Goal: Transaction & Acquisition: Purchase product/service

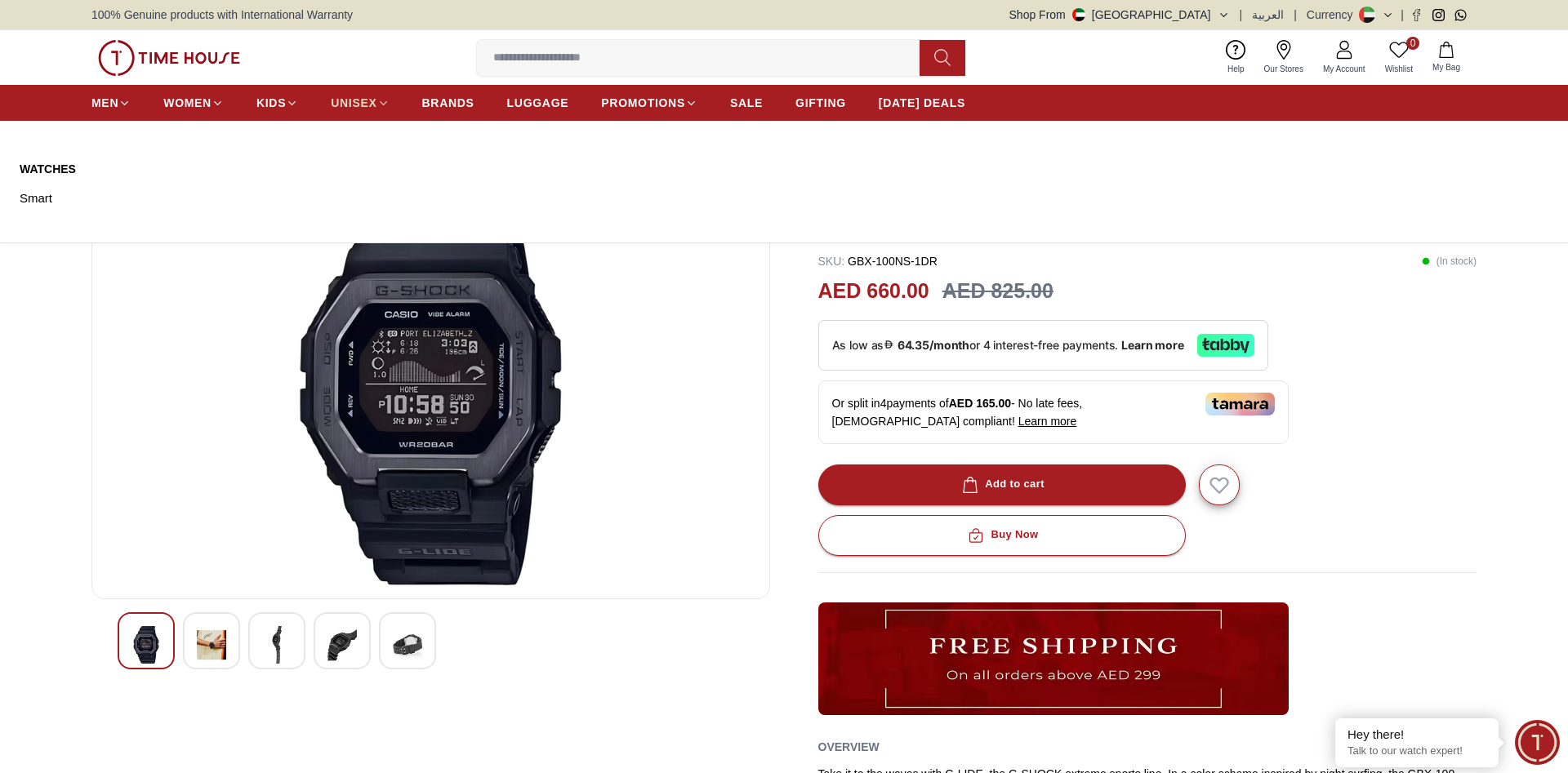
click at [349, 109] on span "UNISEX" at bounding box center [354, 103] width 46 height 17
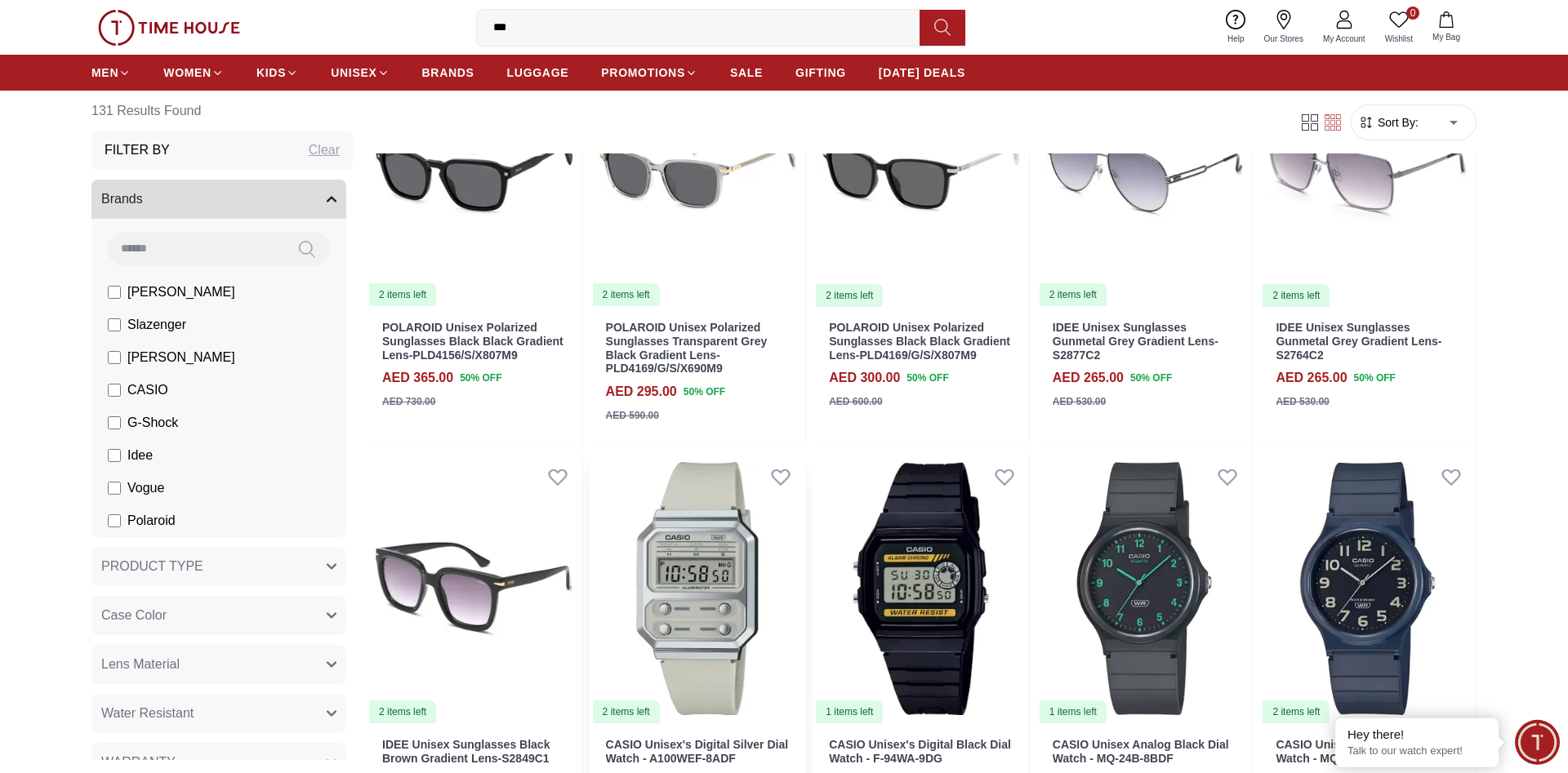
scroll to position [1249, 0]
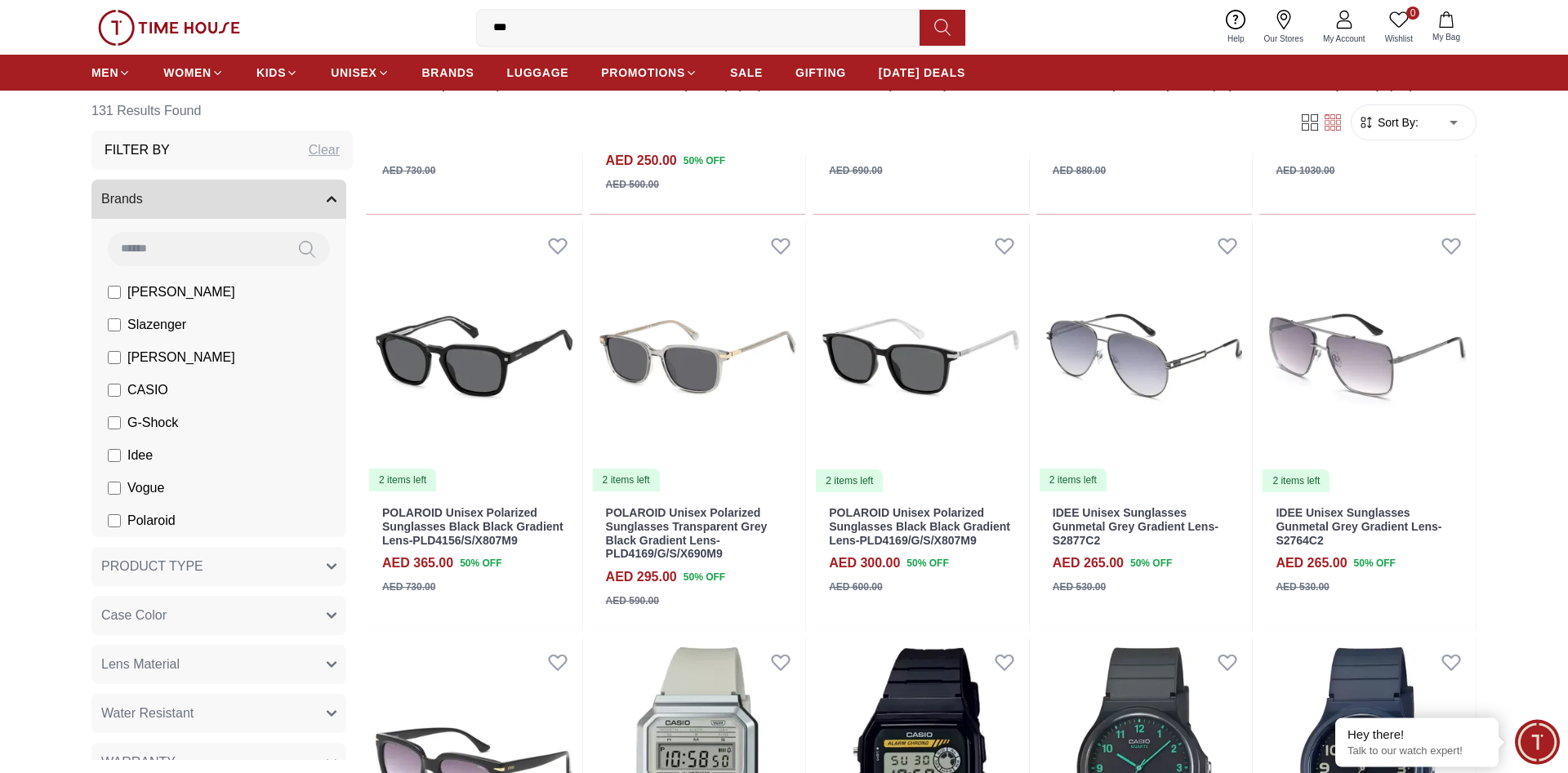
scroll to position [833, 0]
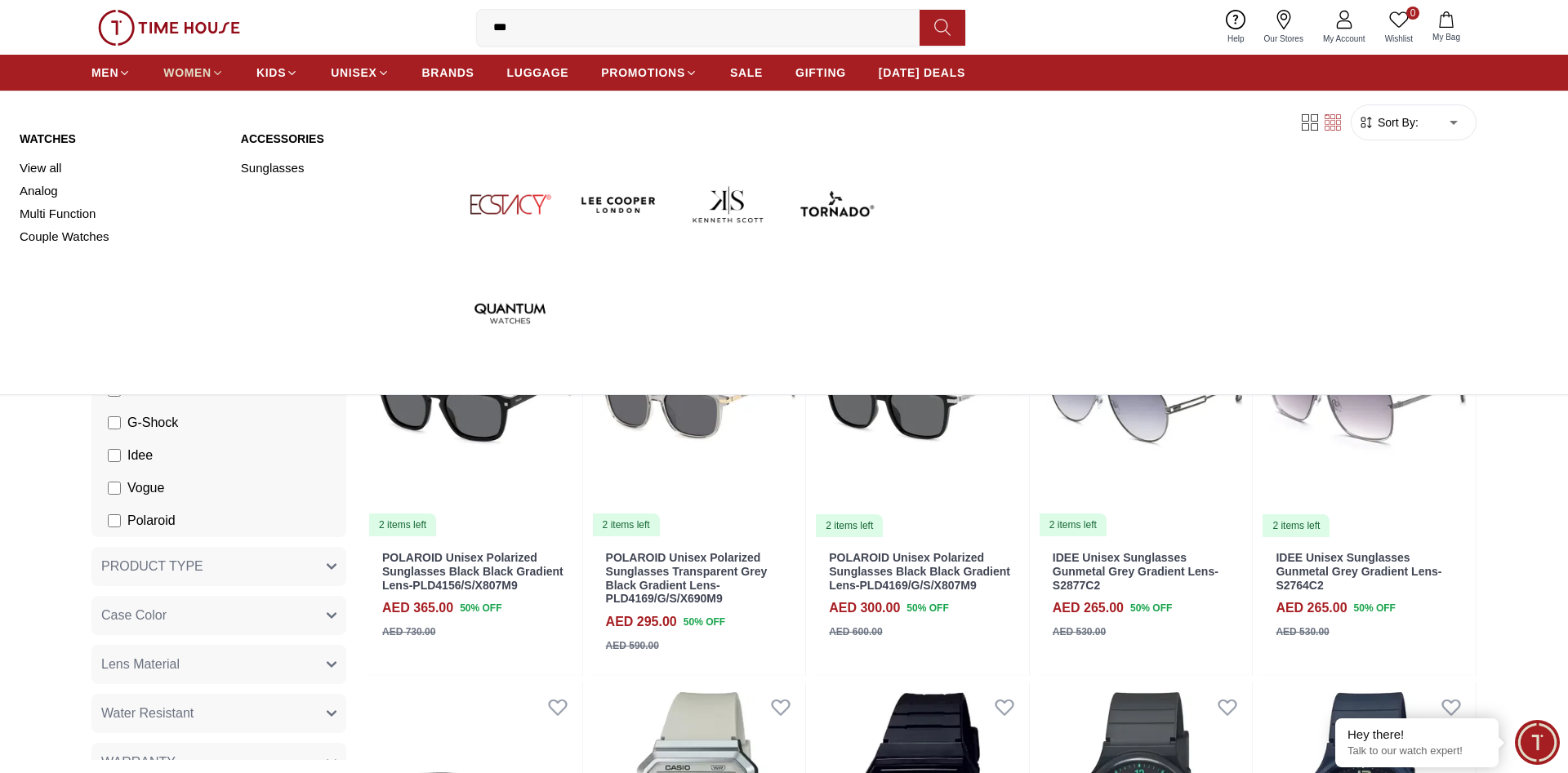
click at [192, 69] on span "WOMEN" at bounding box center [187, 73] width 48 height 17
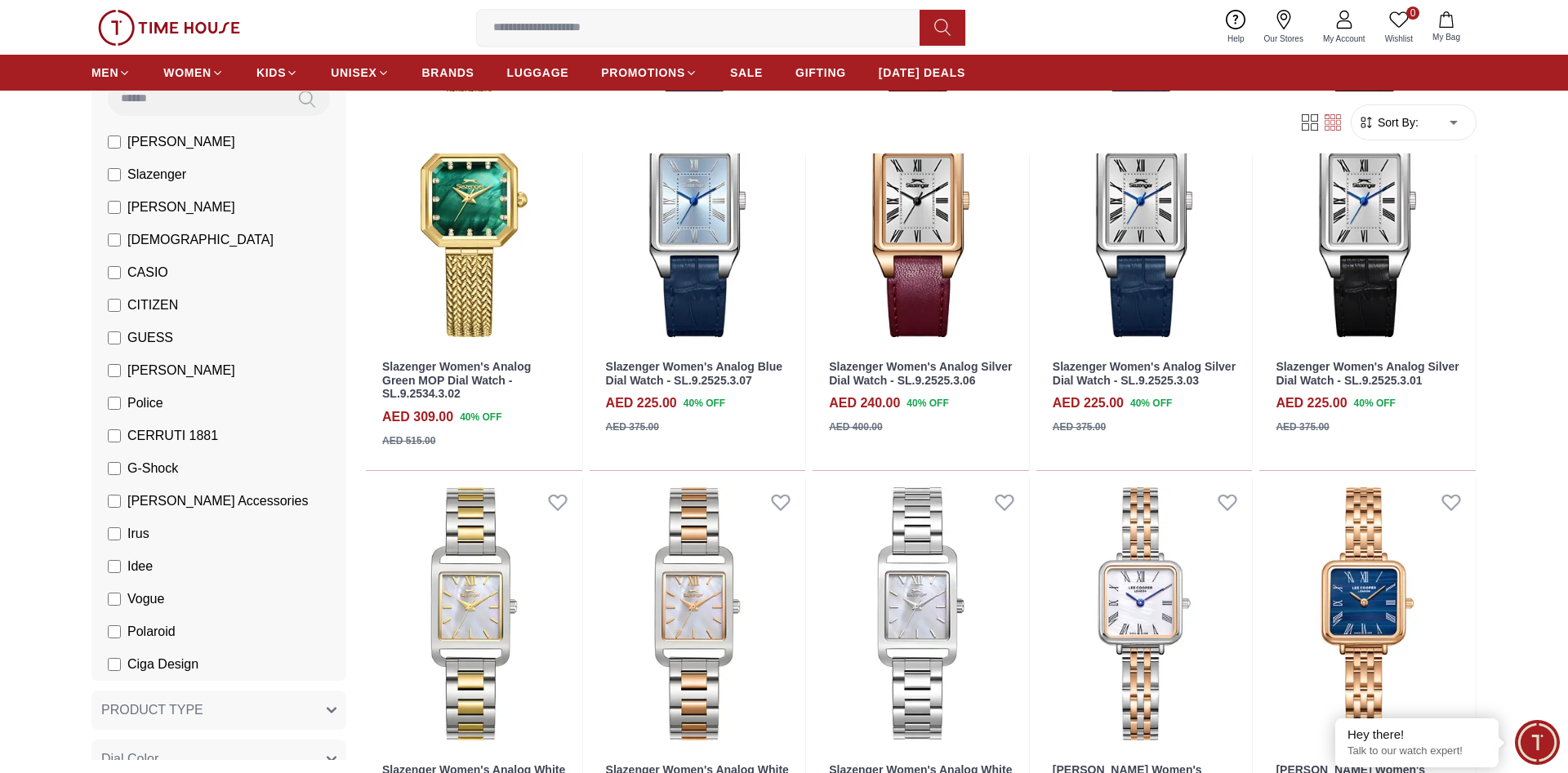
scroll to position [167, 0]
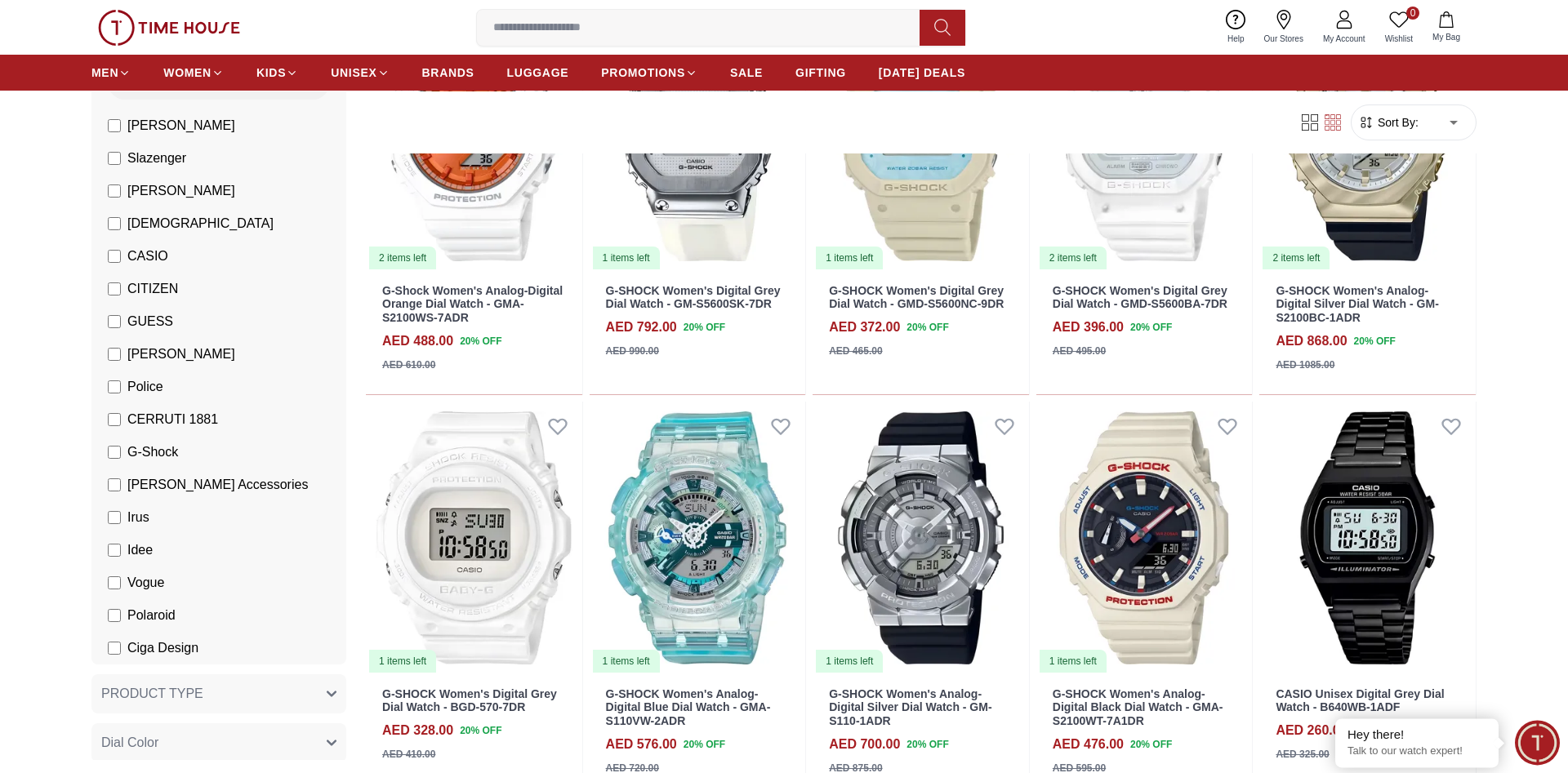
scroll to position [226, 0]
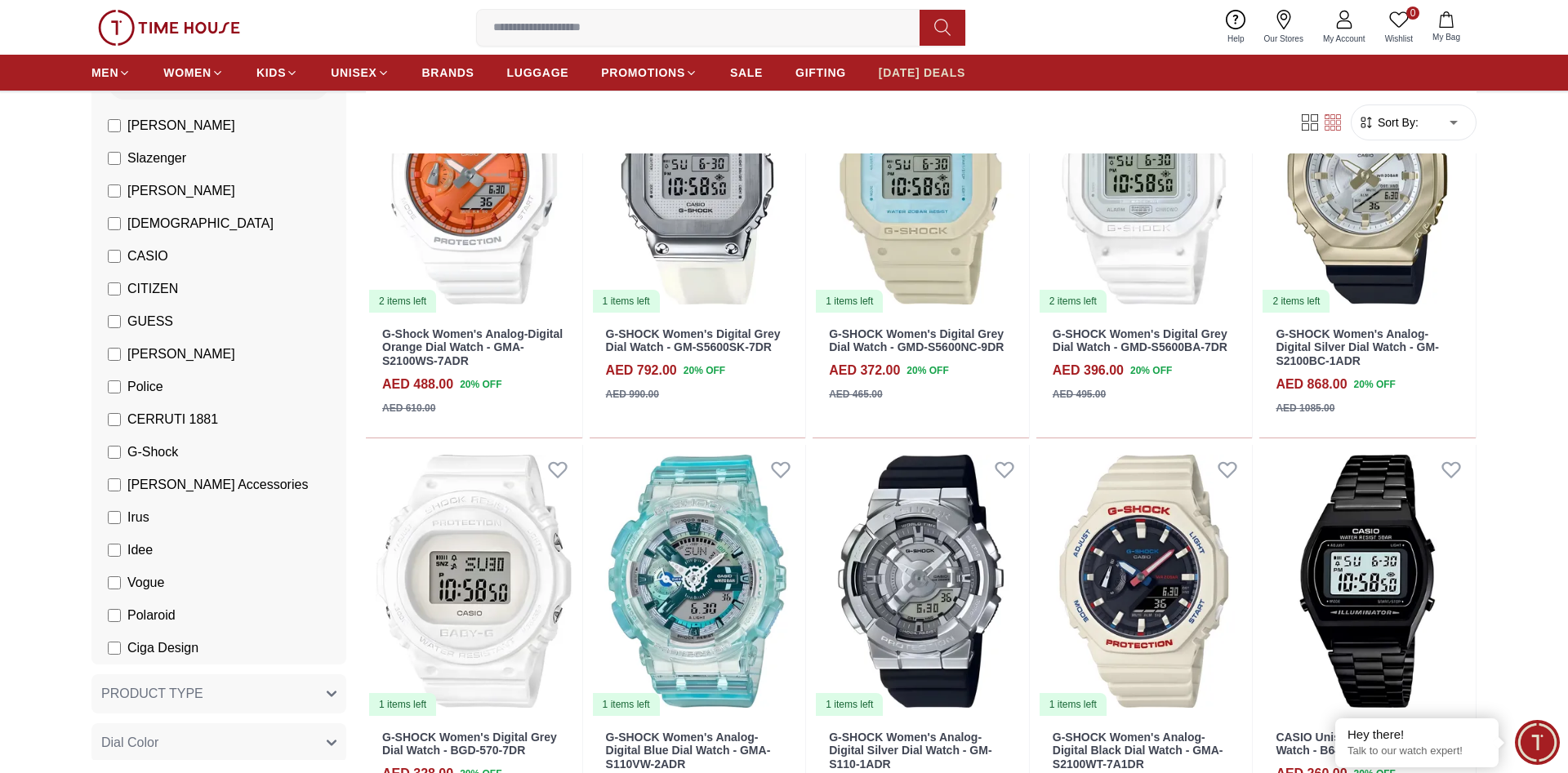
click at [952, 72] on span "[DATE] DEALS" at bounding box center [922, 73] width 87 height 17
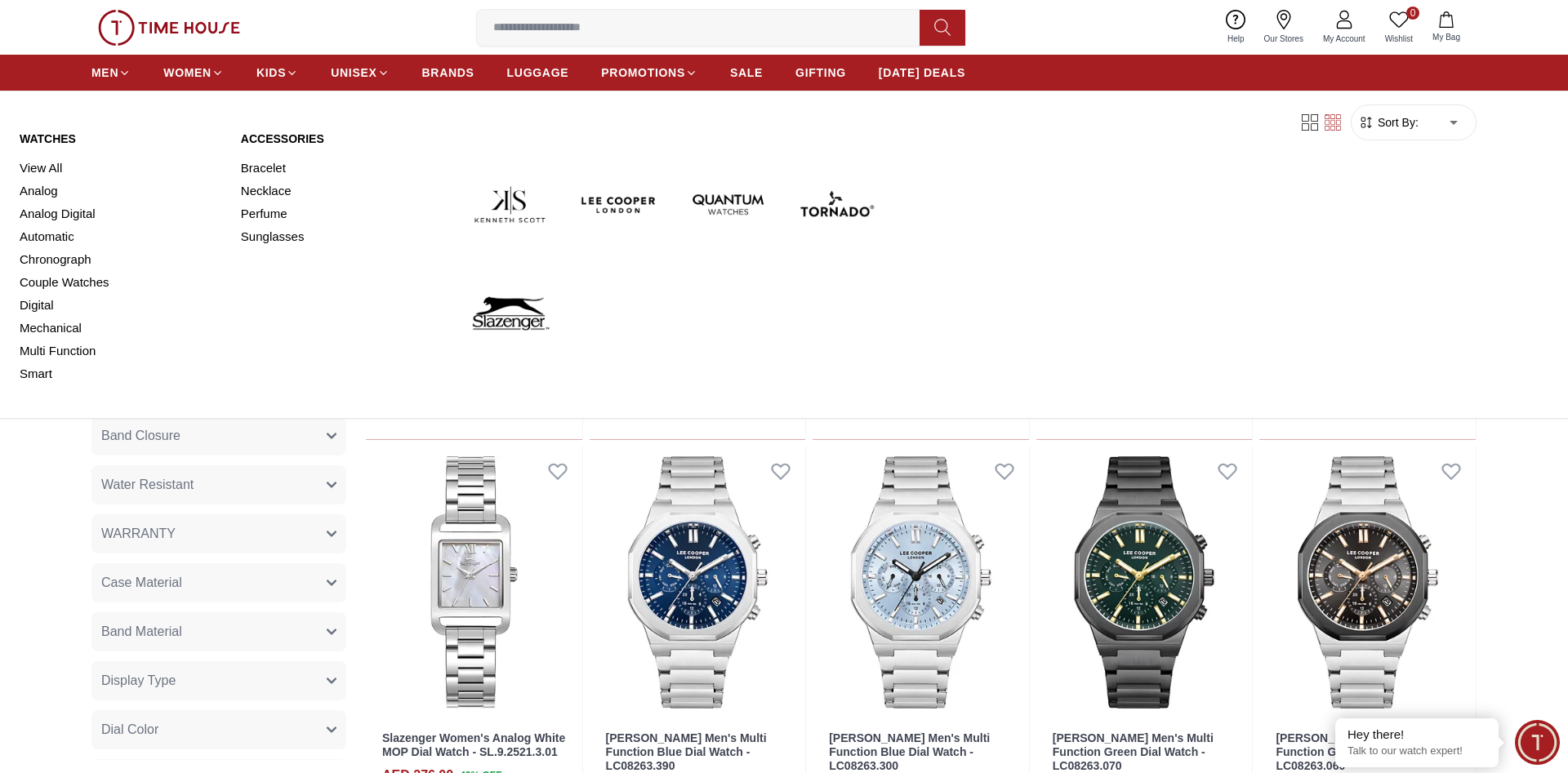
scroll to position [2831, 0]
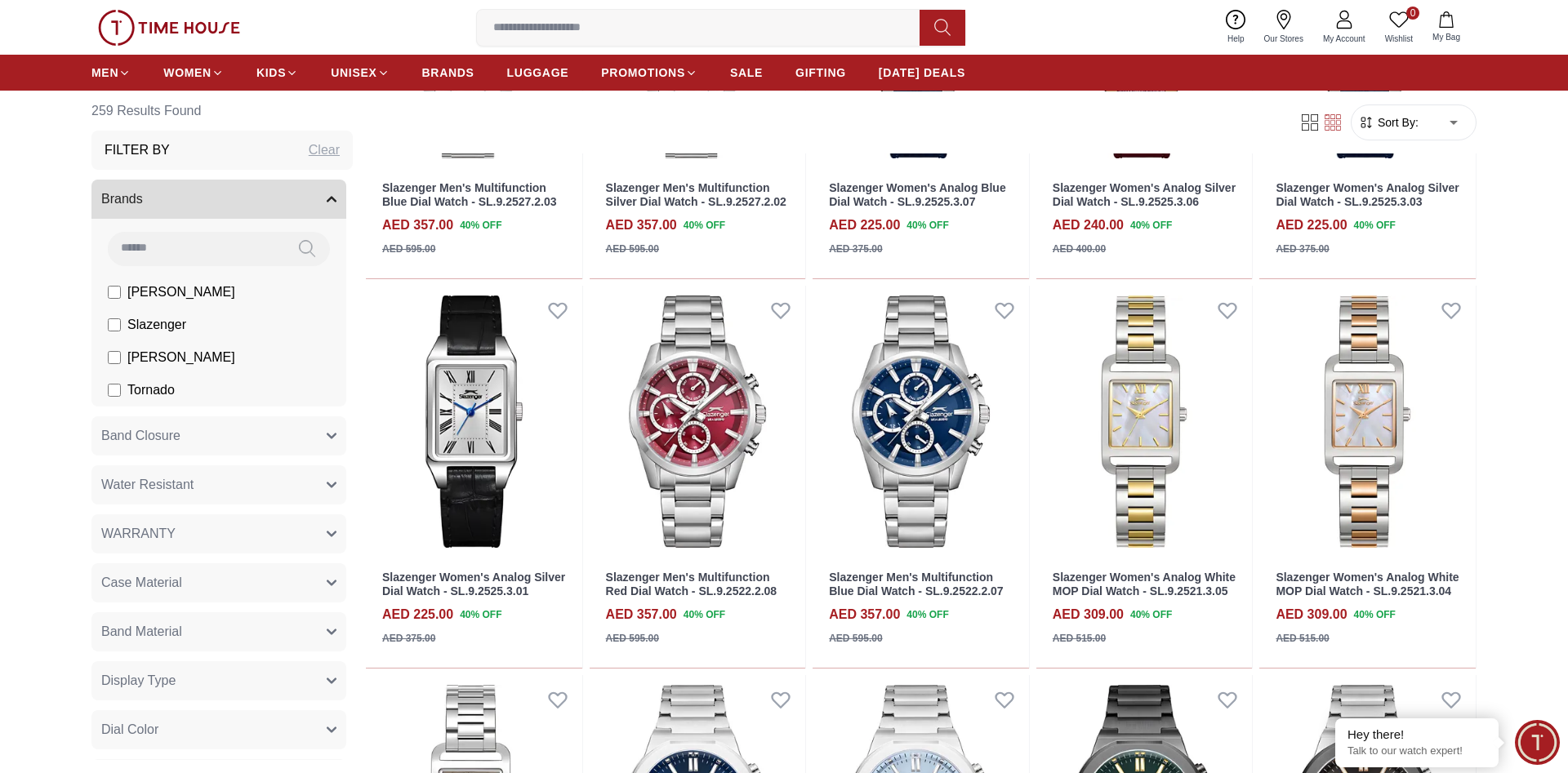
click at [571, 27] on input at bounding box center [704, 27] width 456 height 32
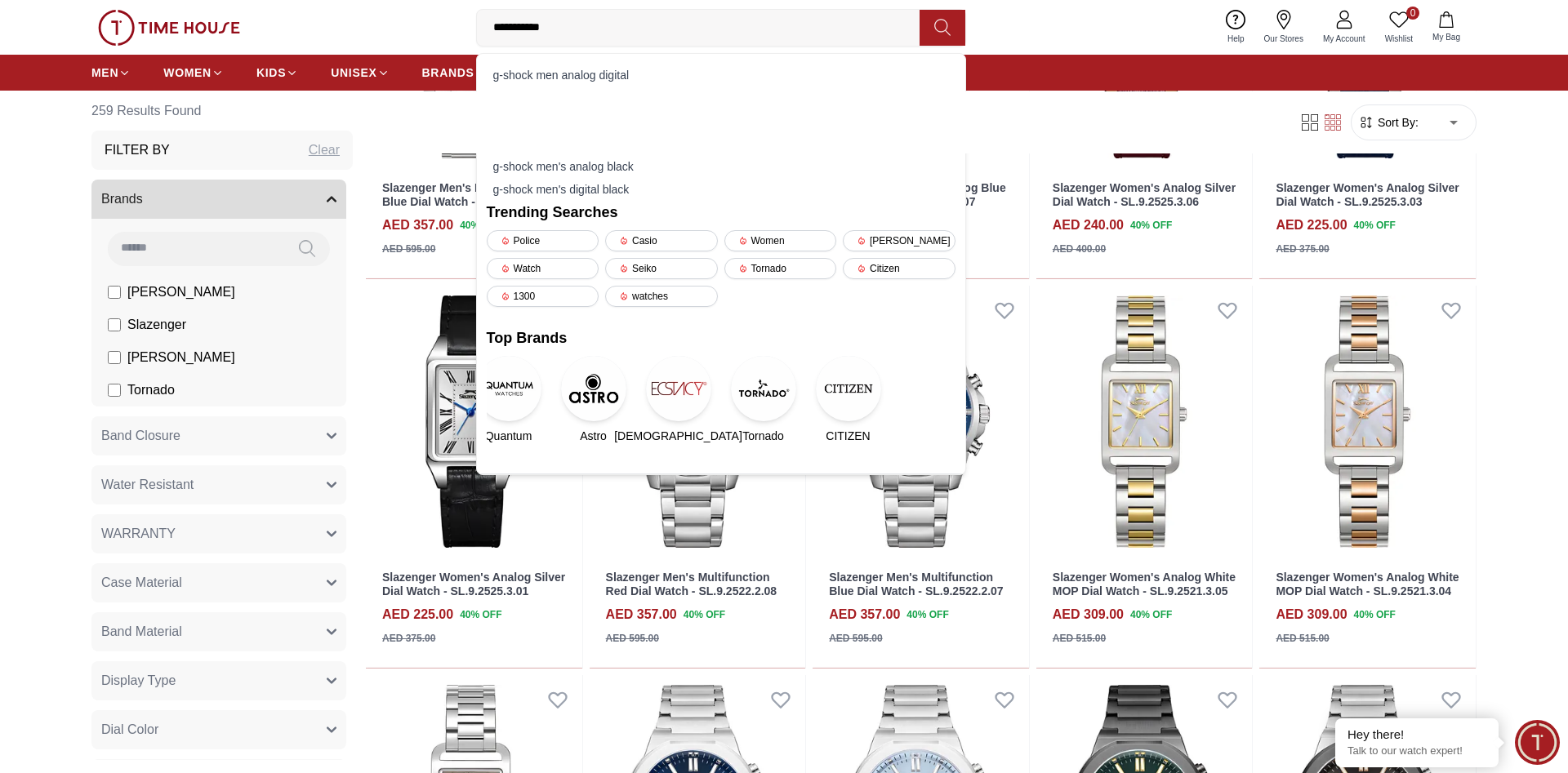
type input "**********"
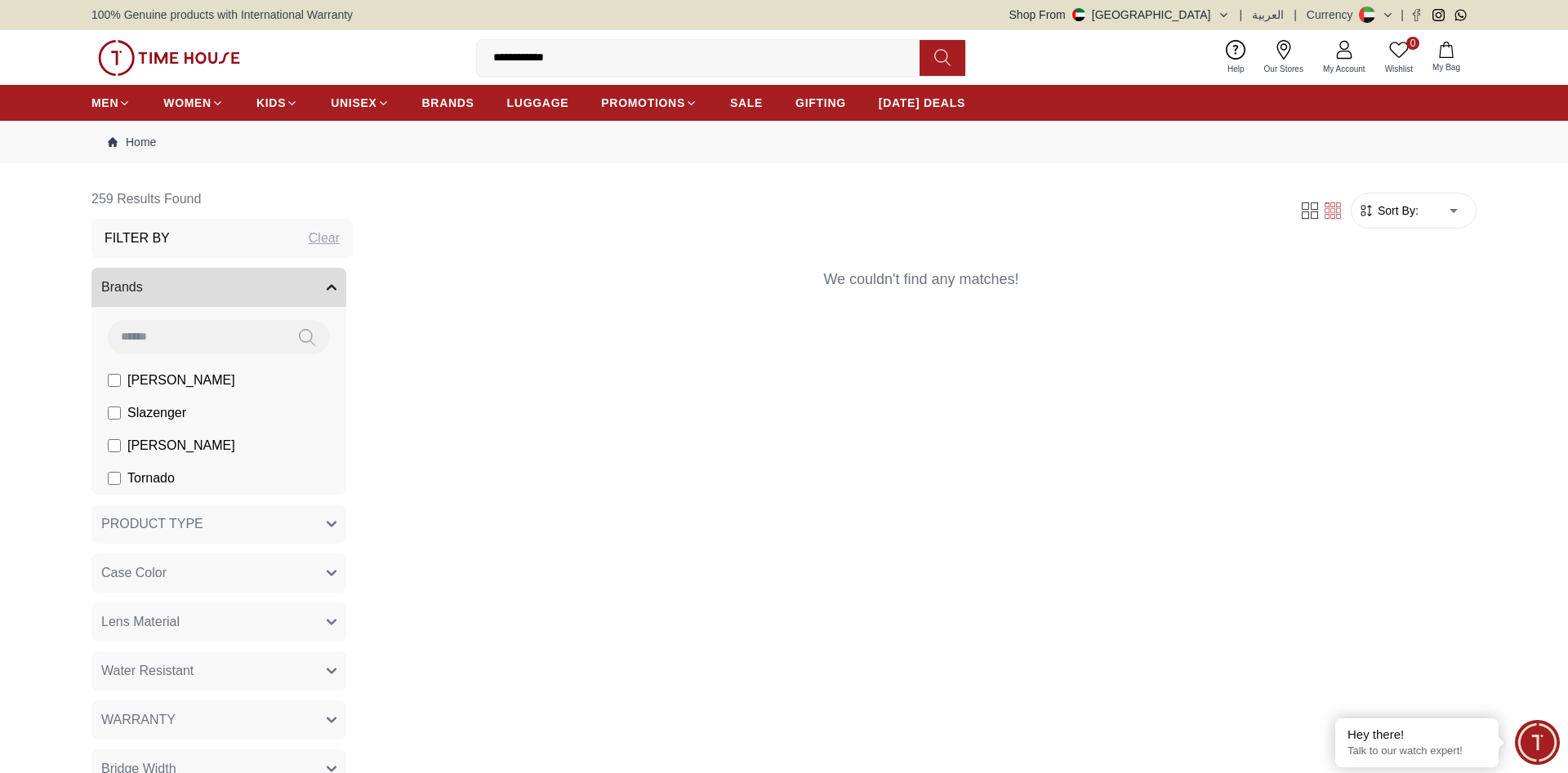
click at [600, 60] on input "**********" at bounding box center [704, 57] width 456 height 32
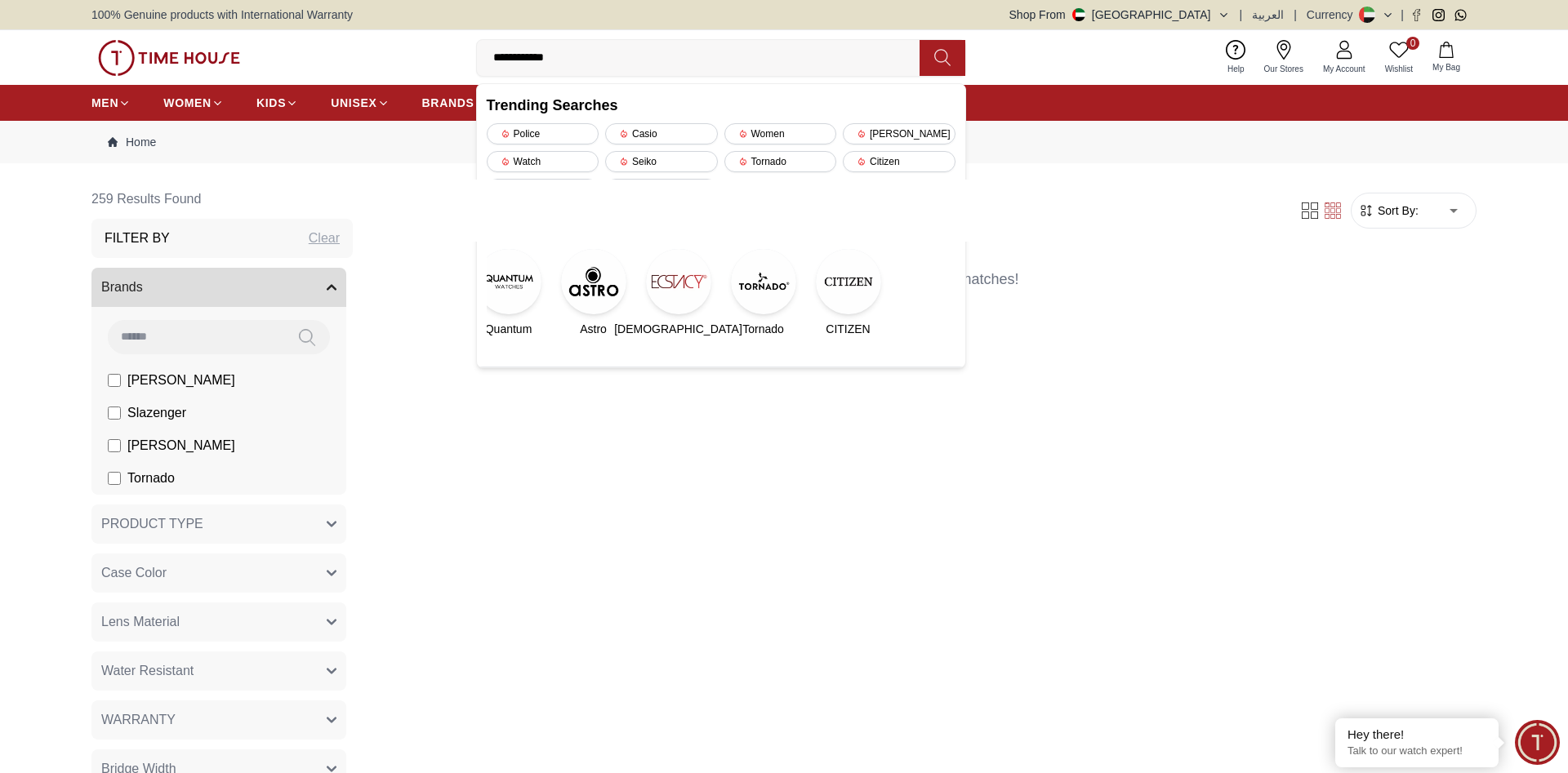
type input "**********"
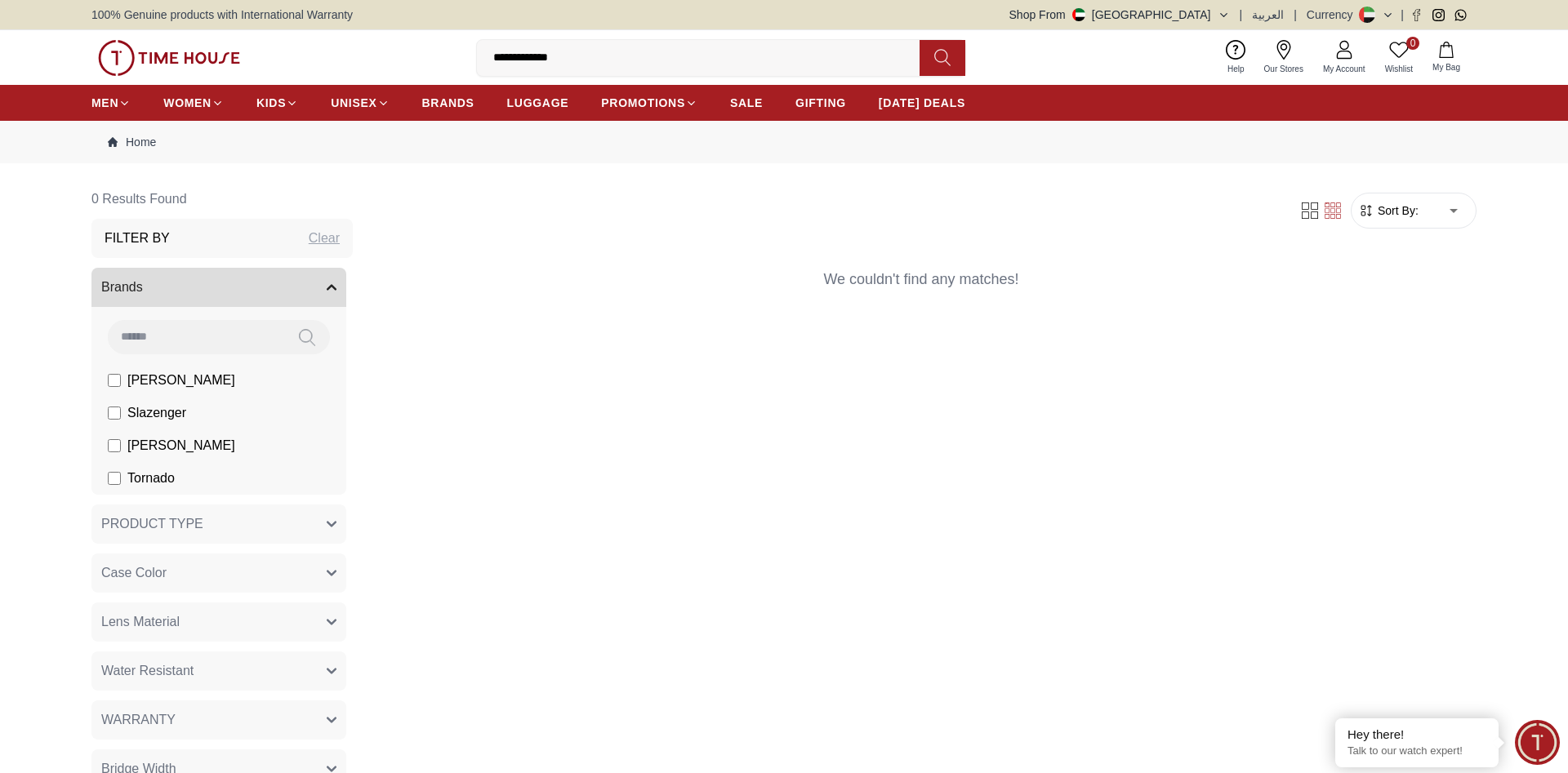
drag, startPoint x: 594, startPoint y: 54, endPoint x: 530, endPoint y: 63, distance: 64.6
click at [530, 63] on input "**********" at bounding box center [704, 57] width 456 height 32
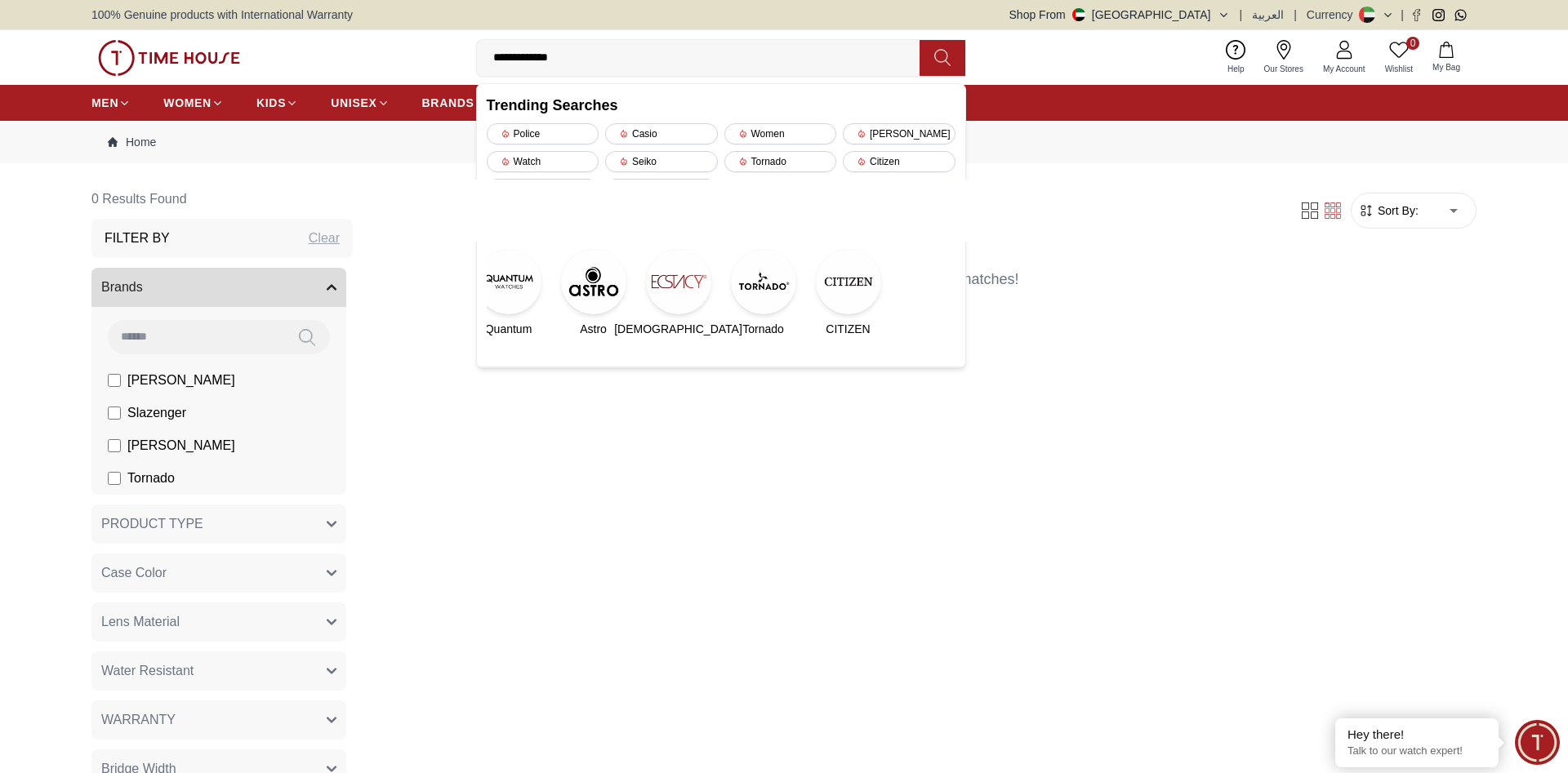
type input "******"
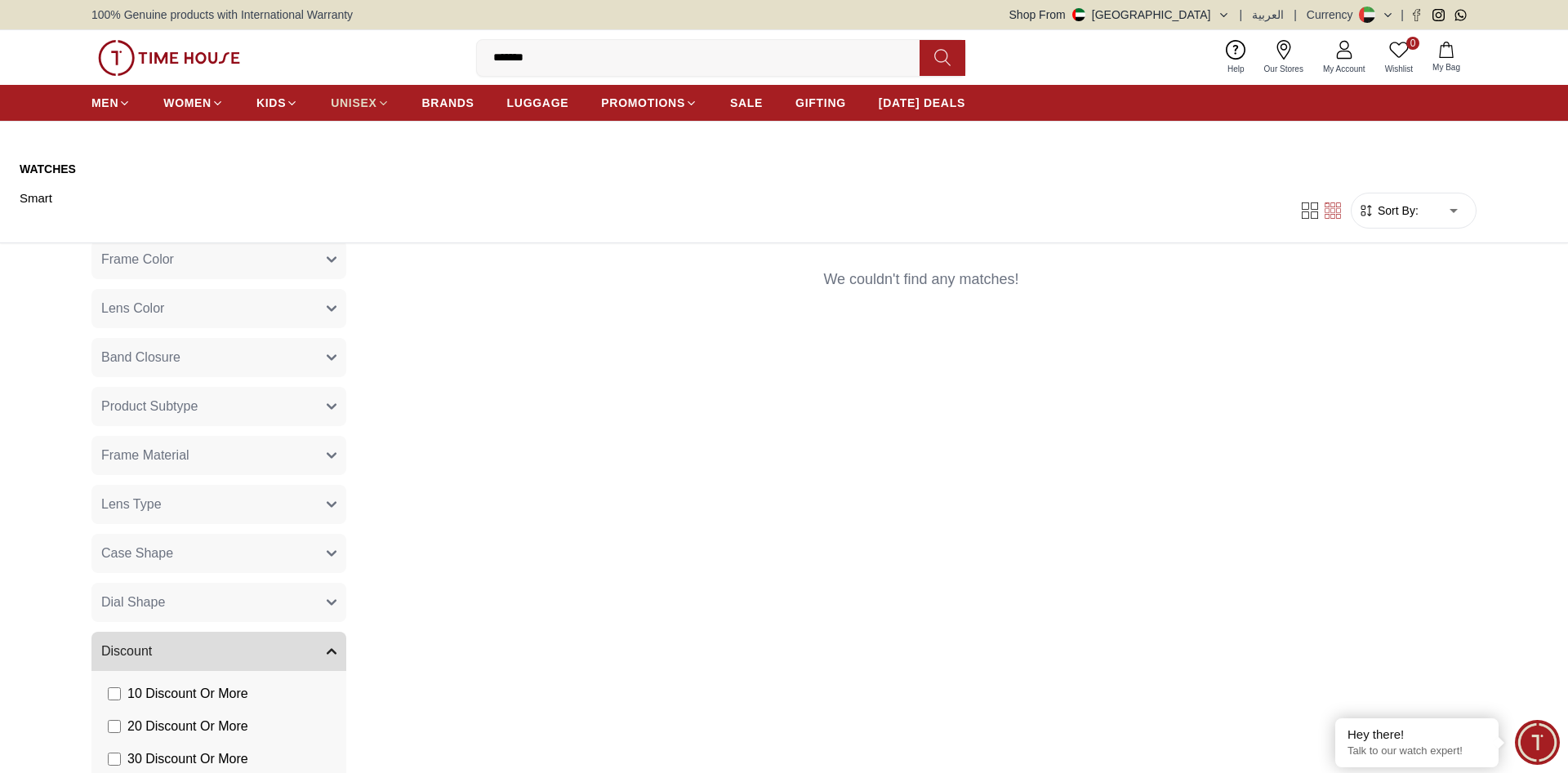
click at [346, 97] on span "UNISEX" at bounding box center [354, 103] width 46 height 17
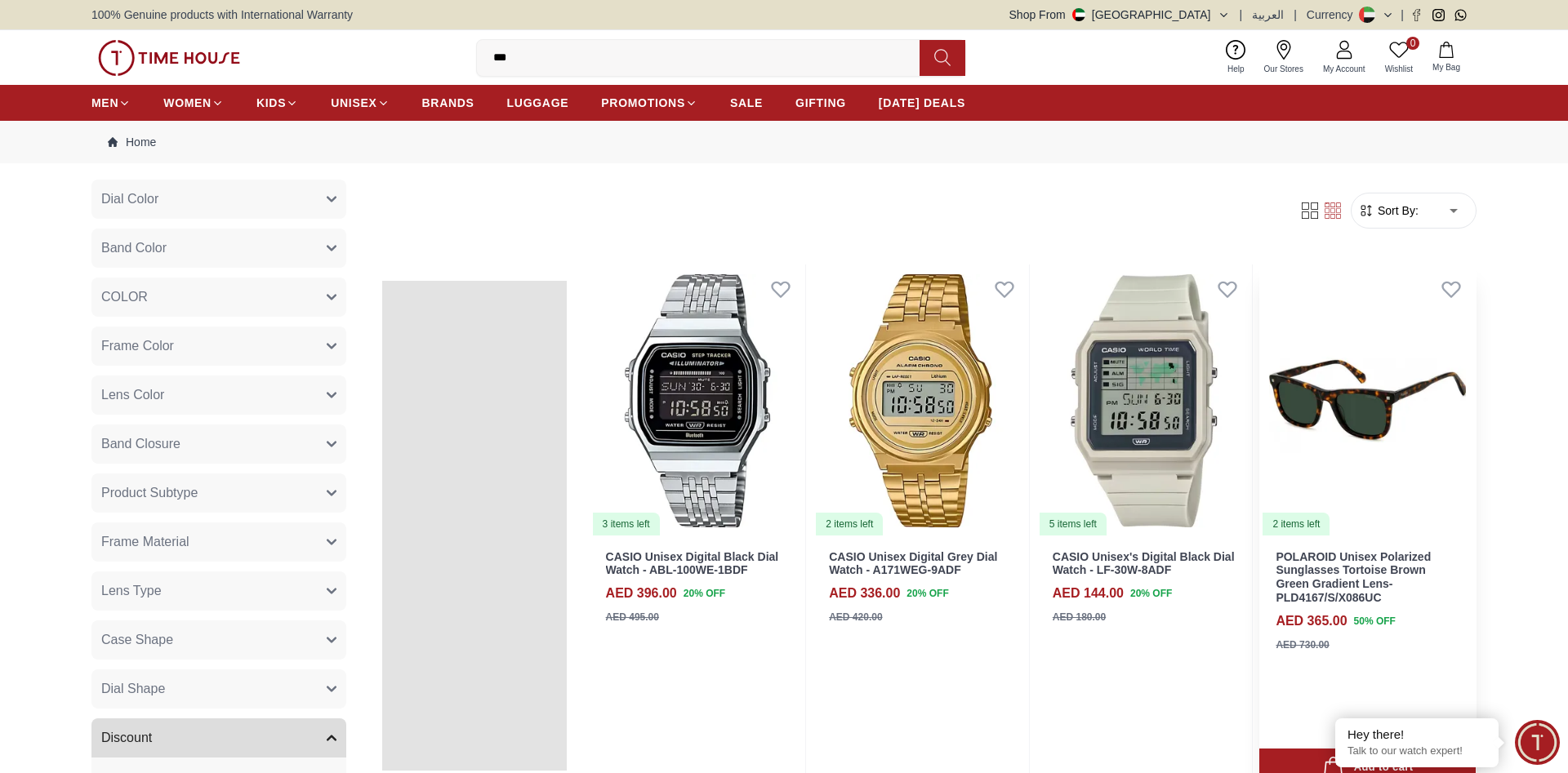
scroll to position [999, 0]
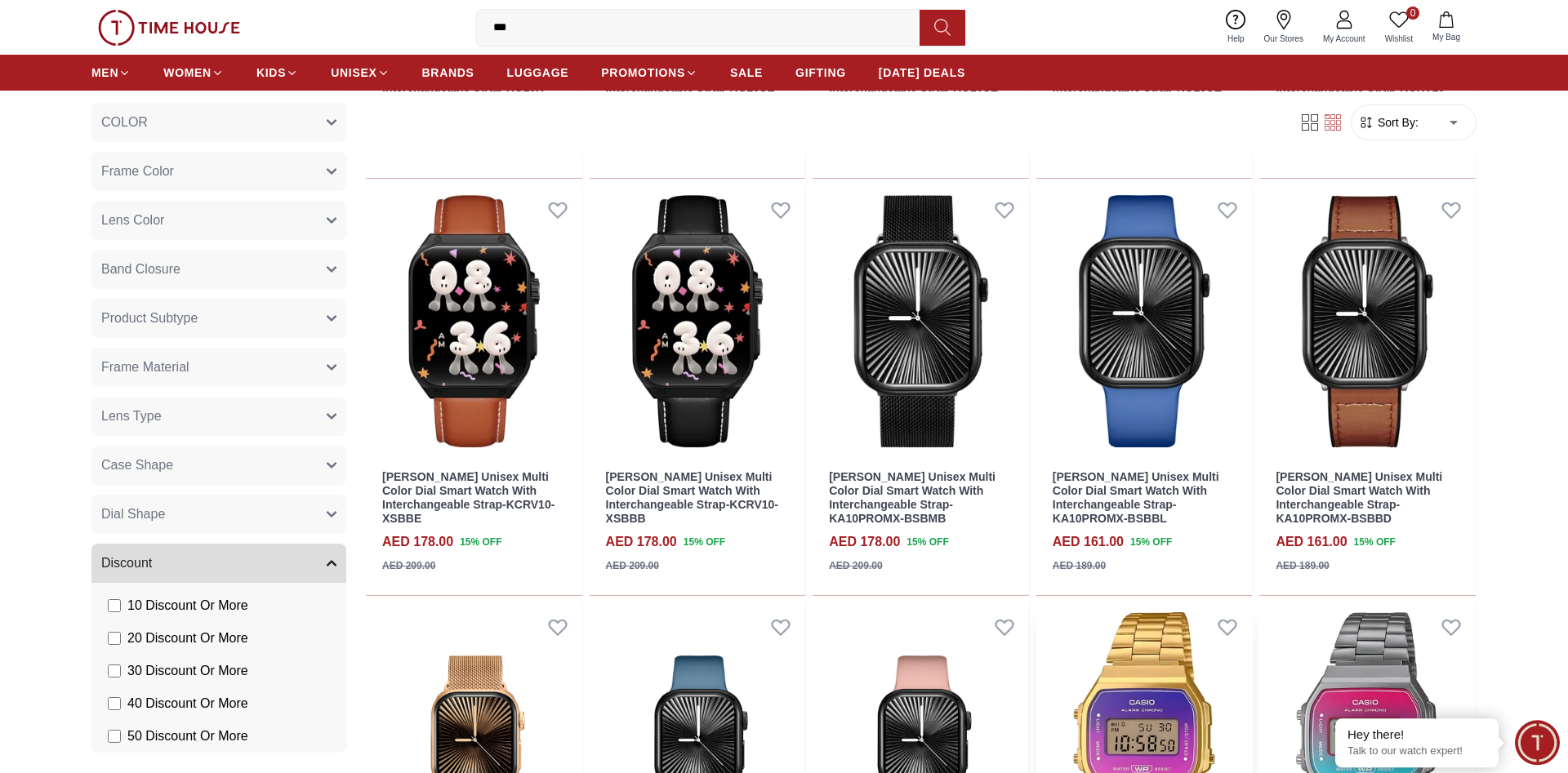
scroll to position [3267, 0]
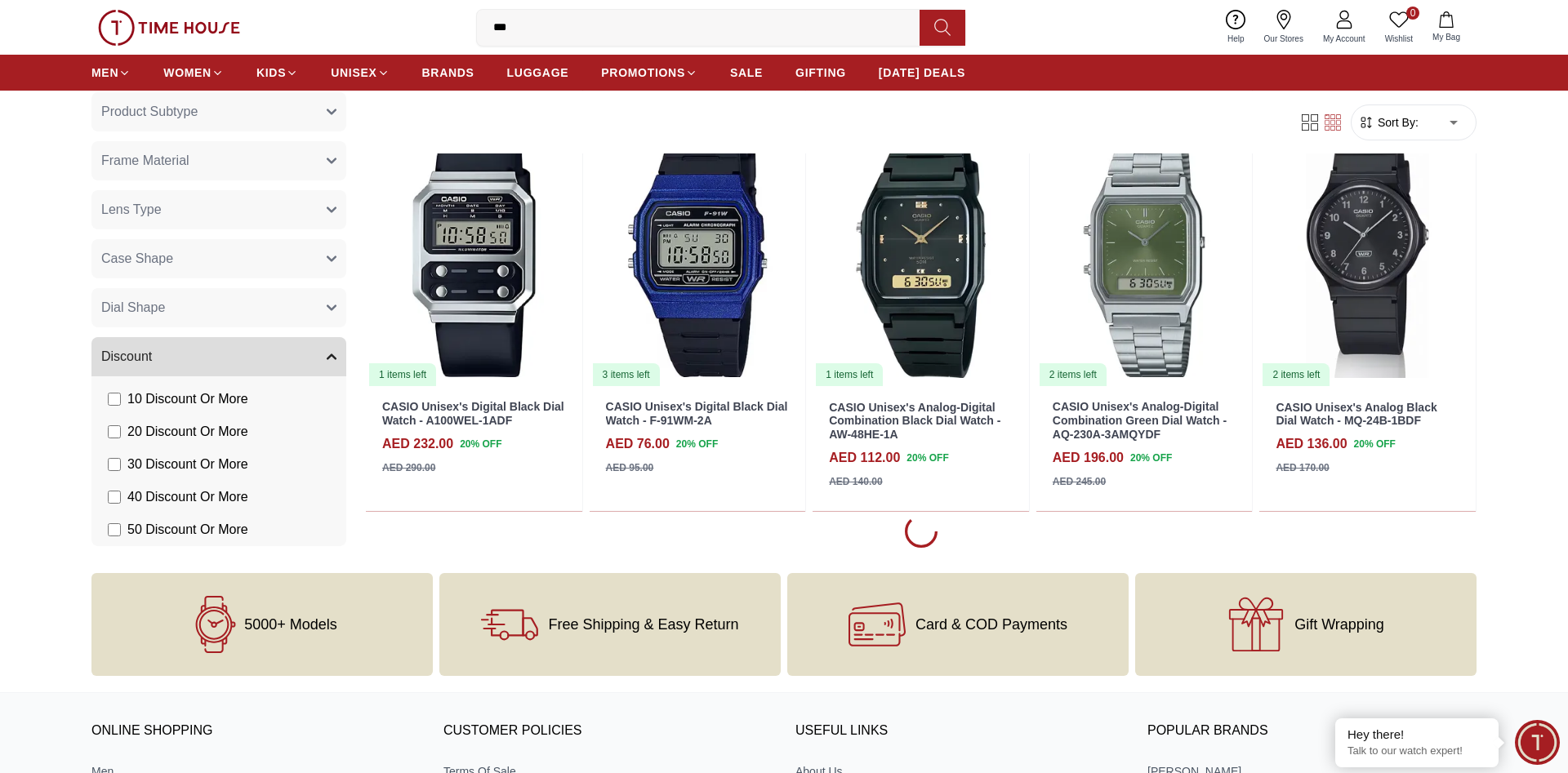
scroll to position [4840, 0]
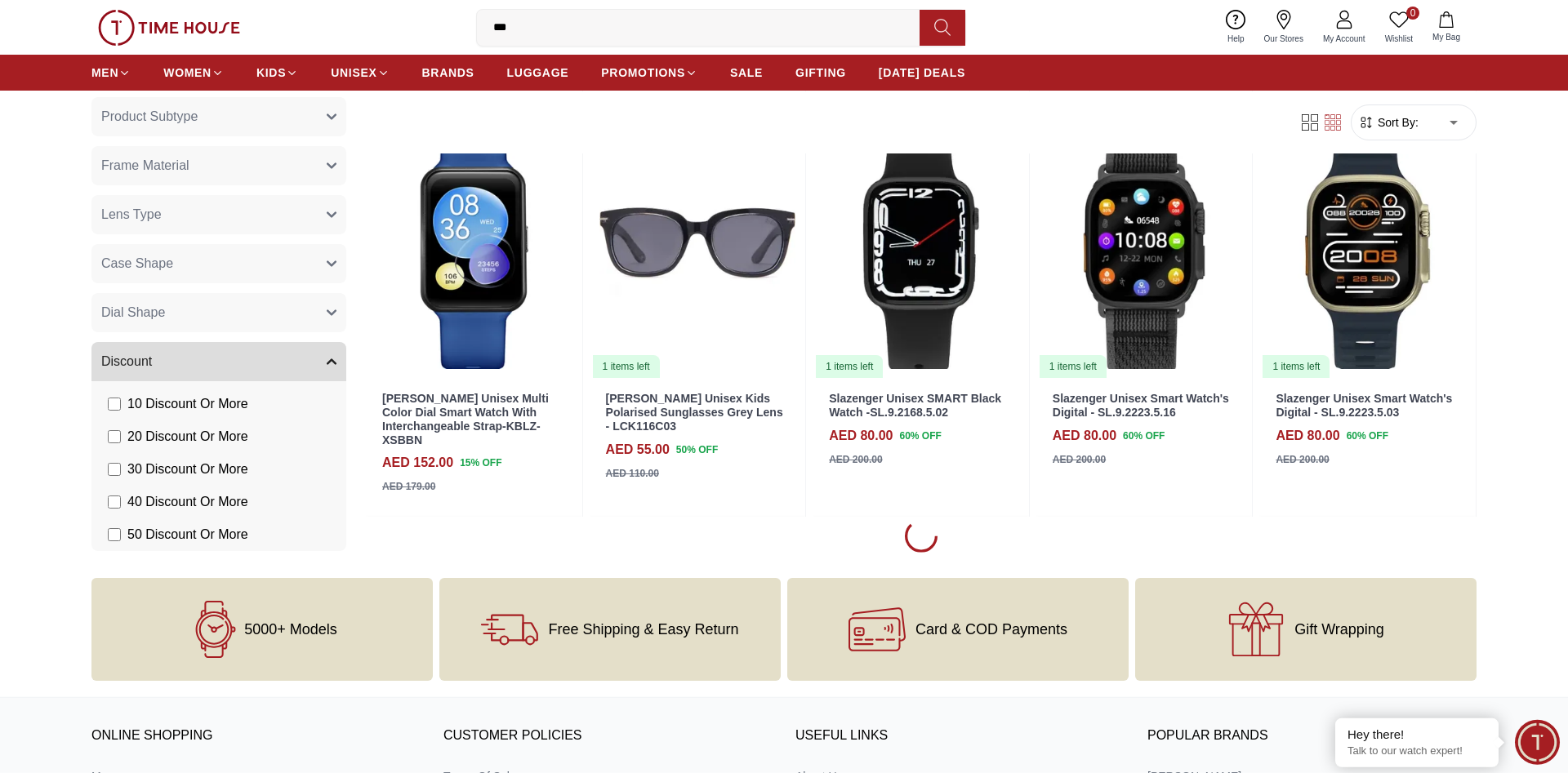
scroll to position [6398, 0]
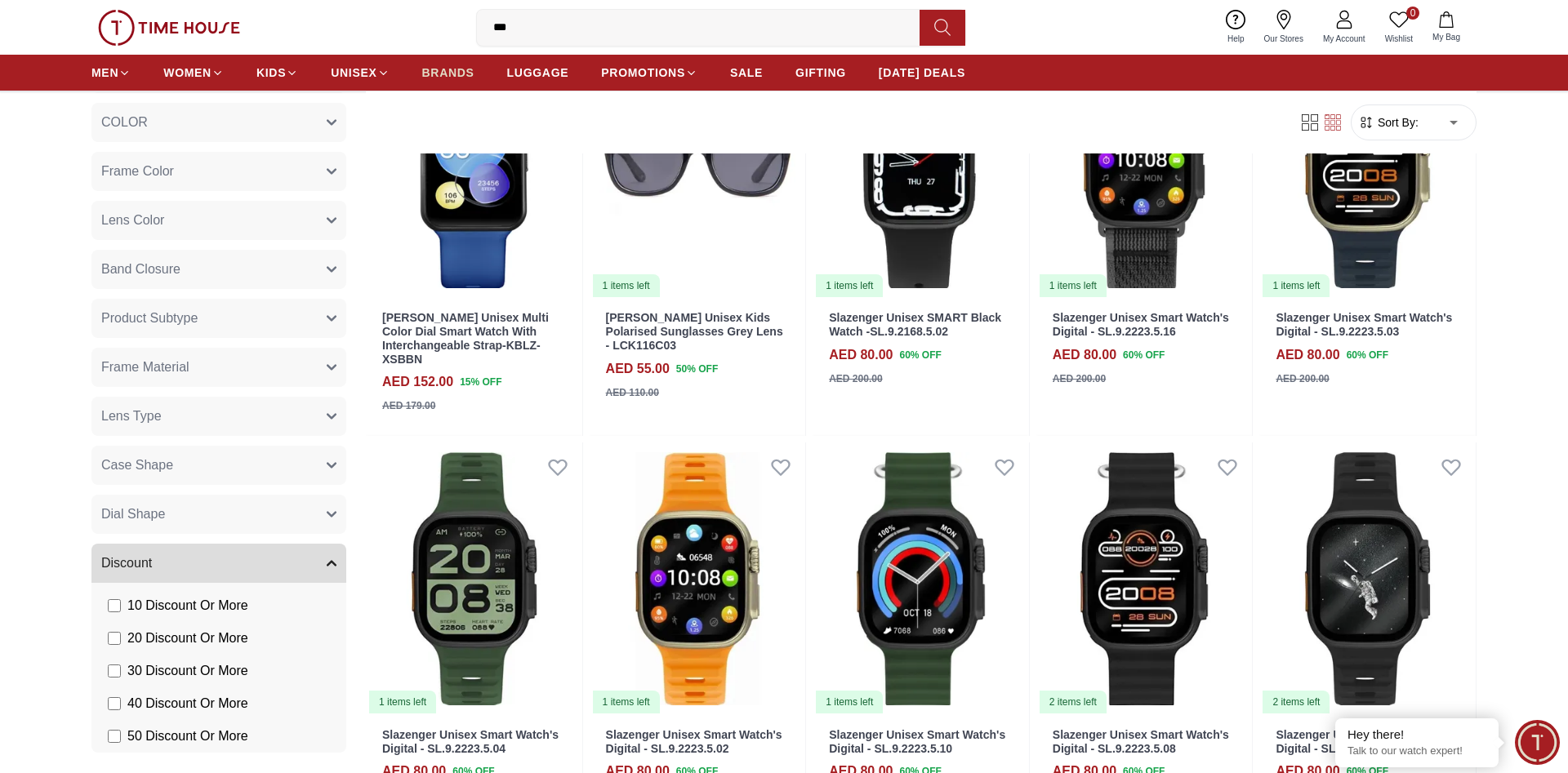
click at [449, 66] on span "BRANDS" at bounding box center [448, 73] width 52 height 17
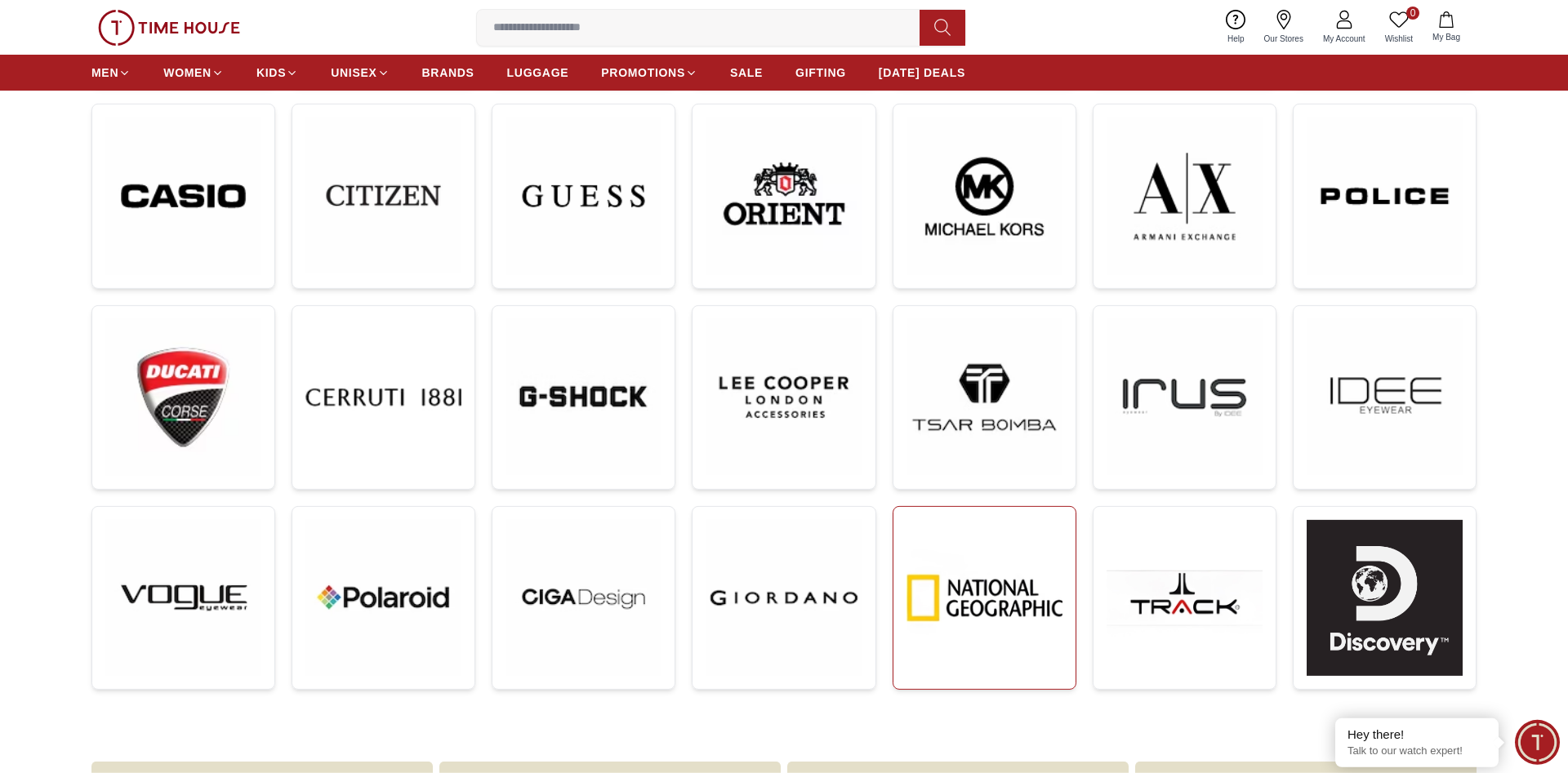
scroll to position [500, 0]
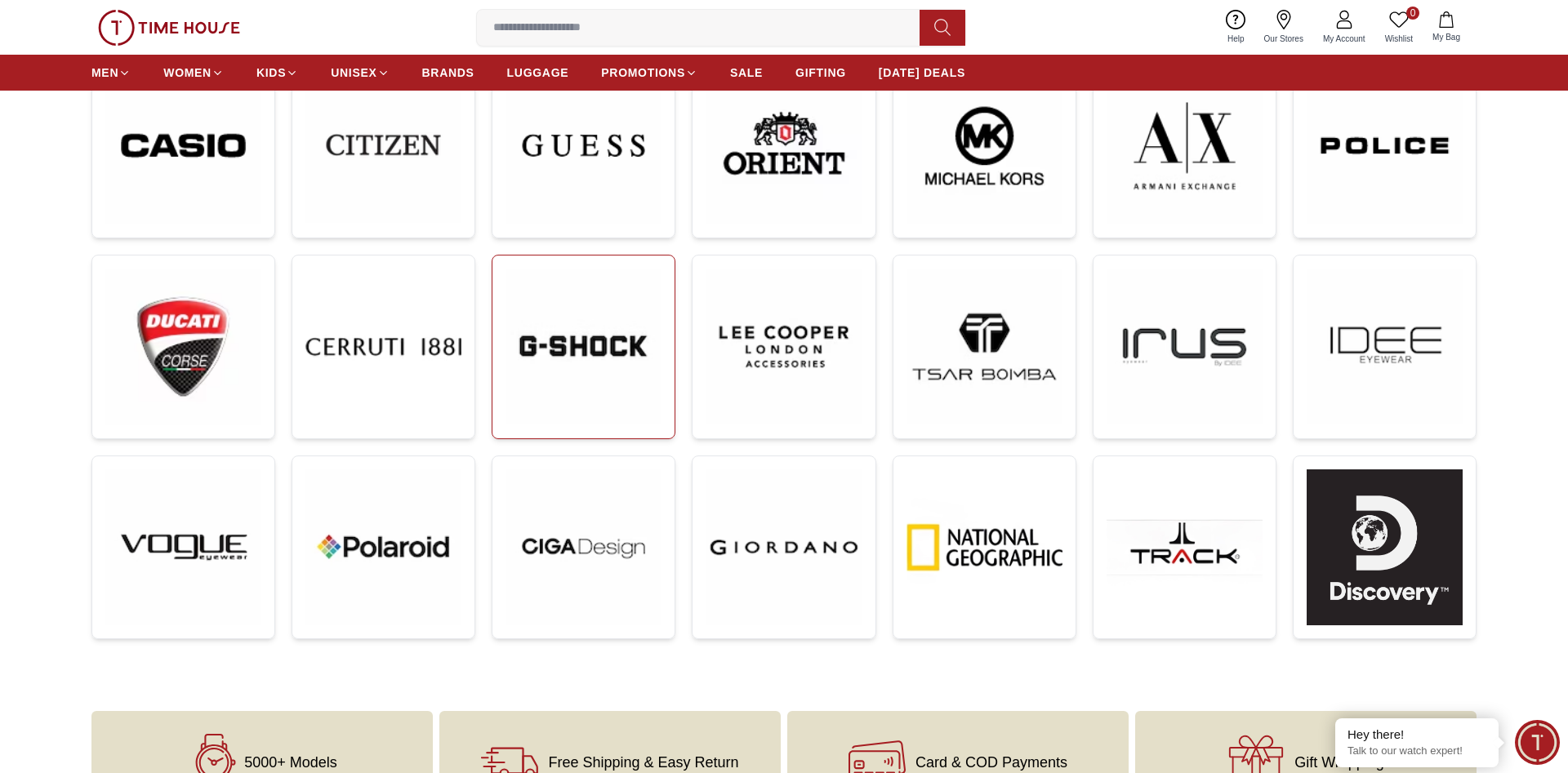
click at [568, 338] on img at bounding box center [583, 346] width 156 height 156
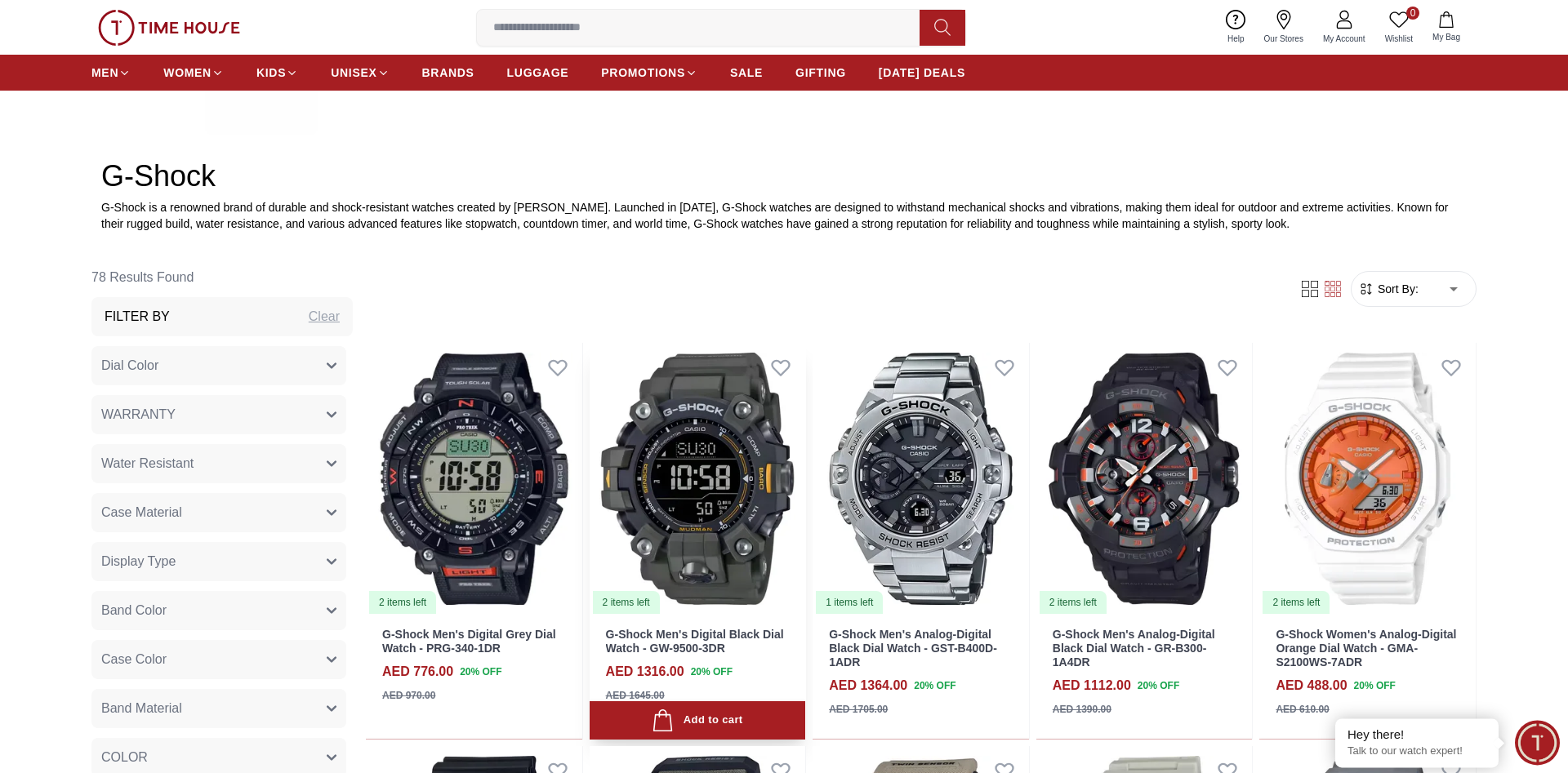
scroll to position [833, 0]
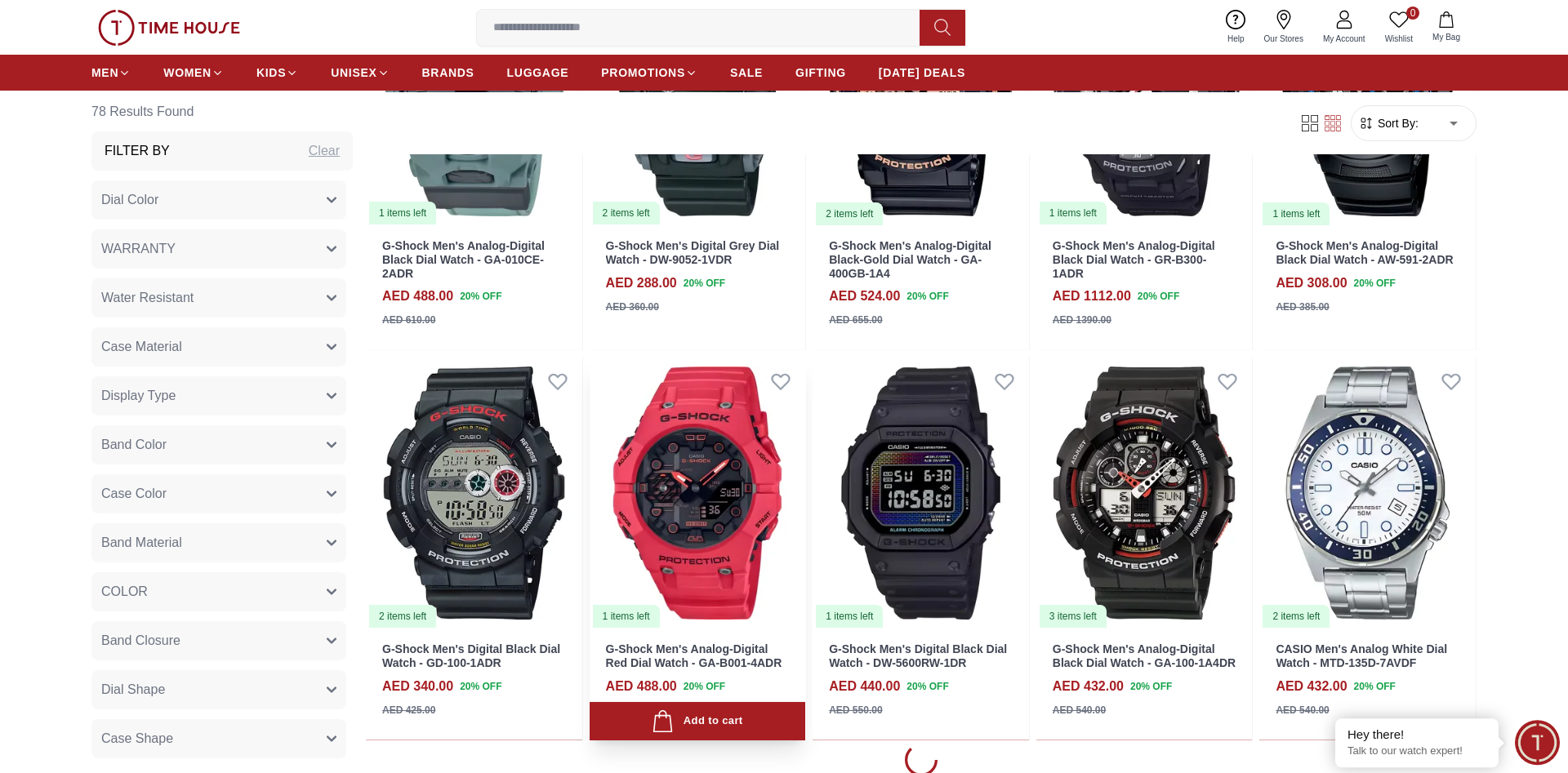
scroll to position [1999, 0]
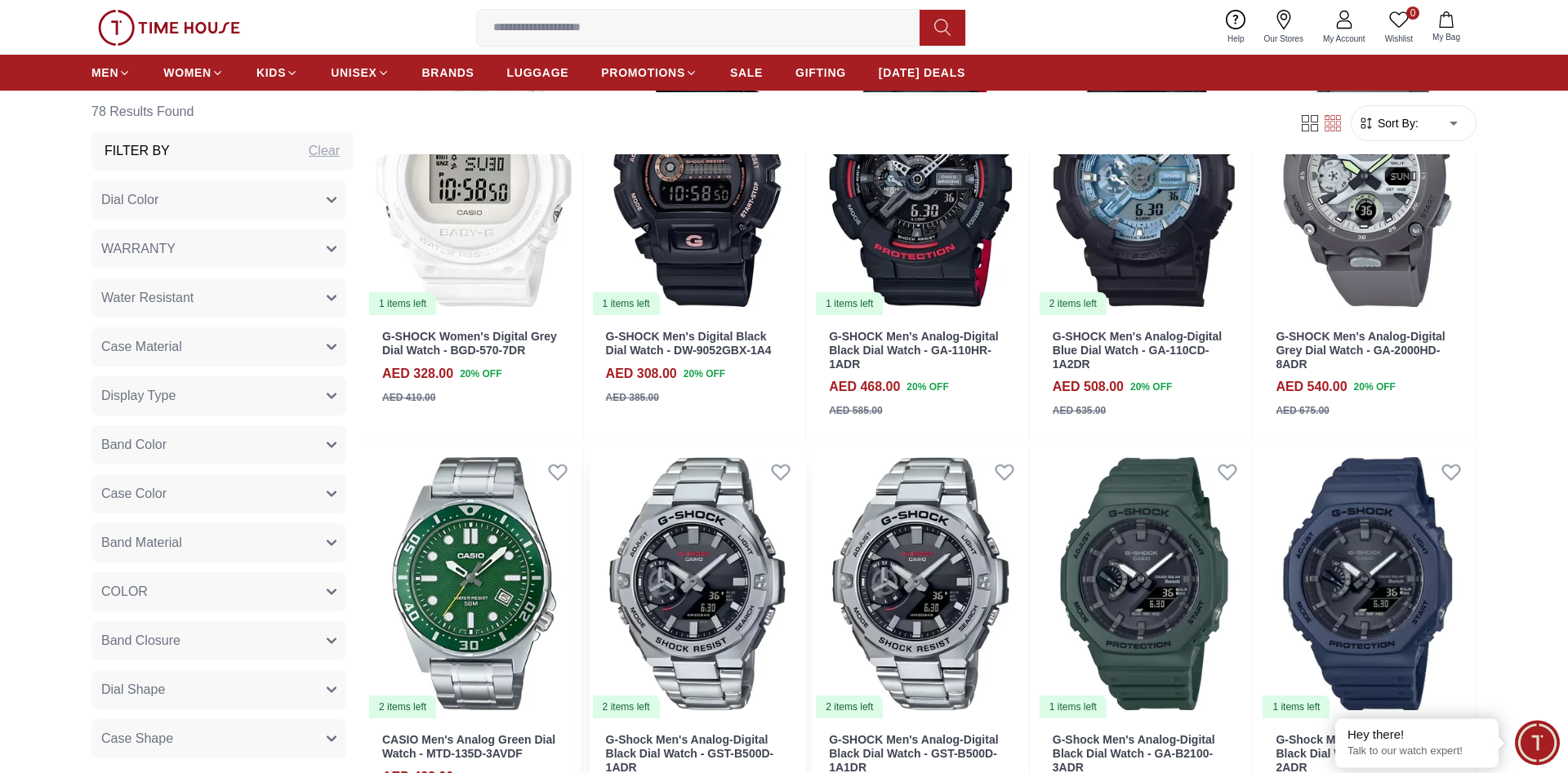
scroll to position [4330, 0]
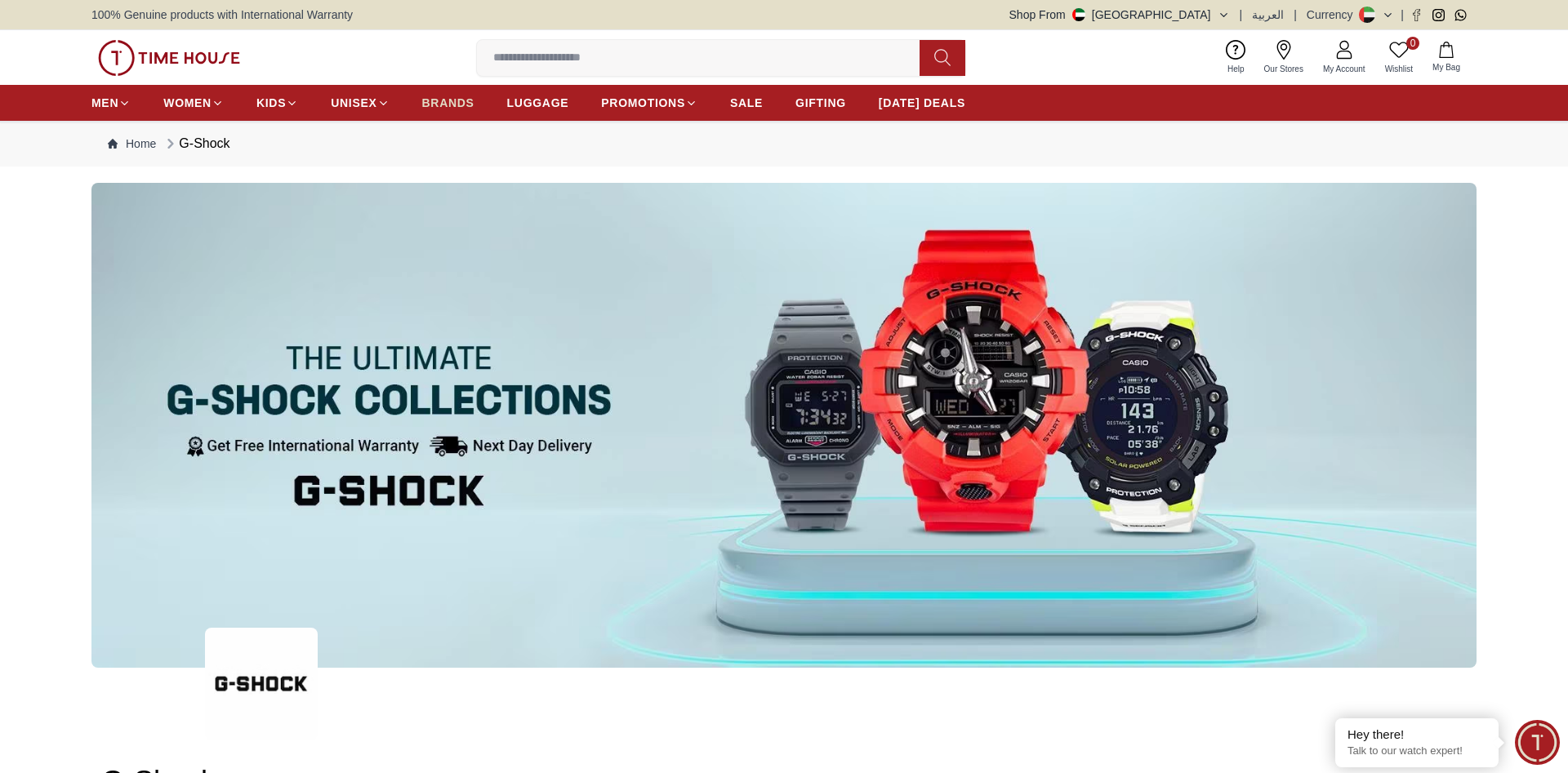
click at [439, 92] on link "BRANDS" at bounding box center [448, 103] width 52 height 29
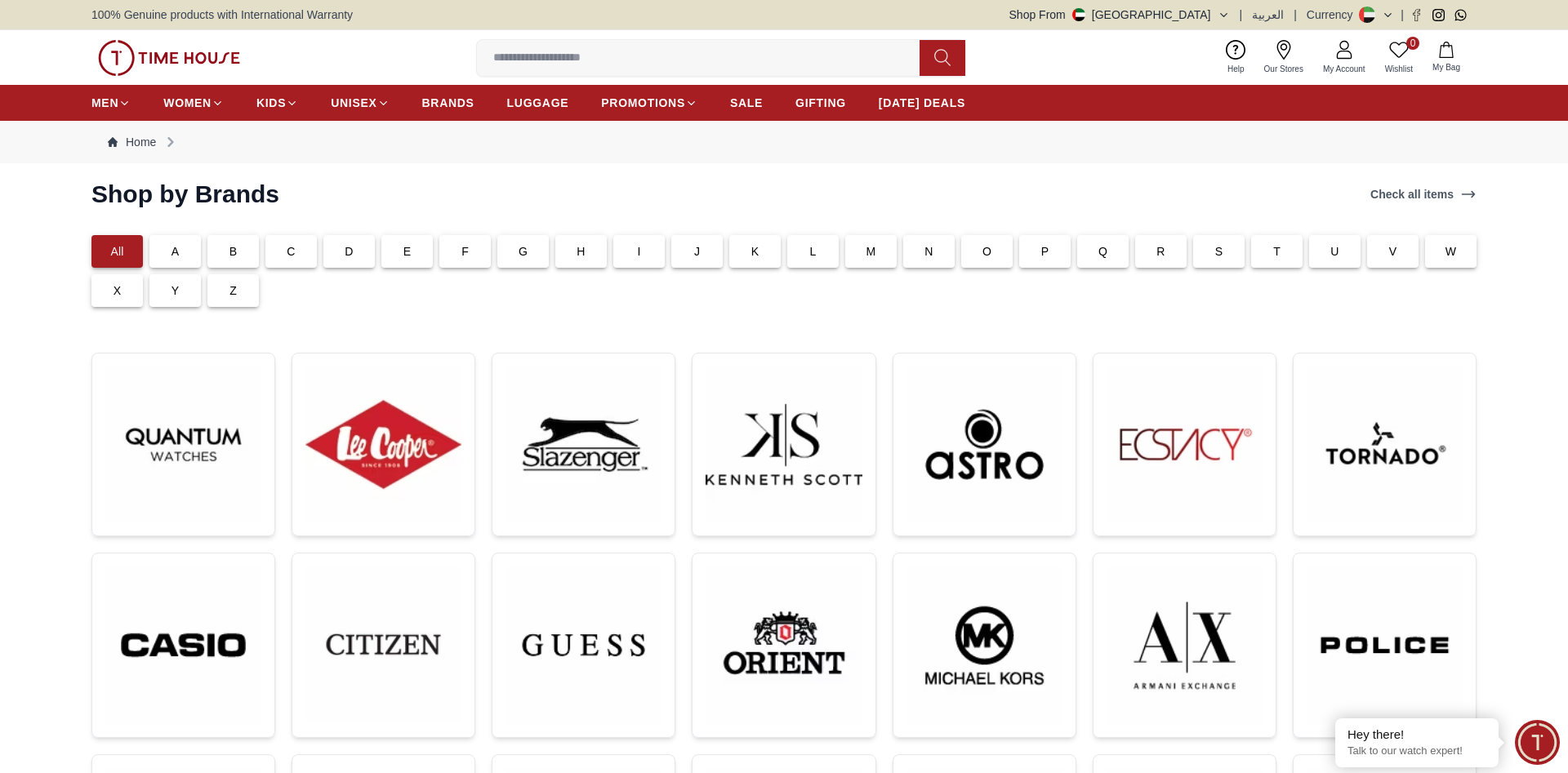
drag, startPoint x: 597, startPoint y: 68, endPoint x: 615, endPoint y: 149, distance: 83.0
click at [599, 75] on input at bounding box center [704, 57] width 456 height 32
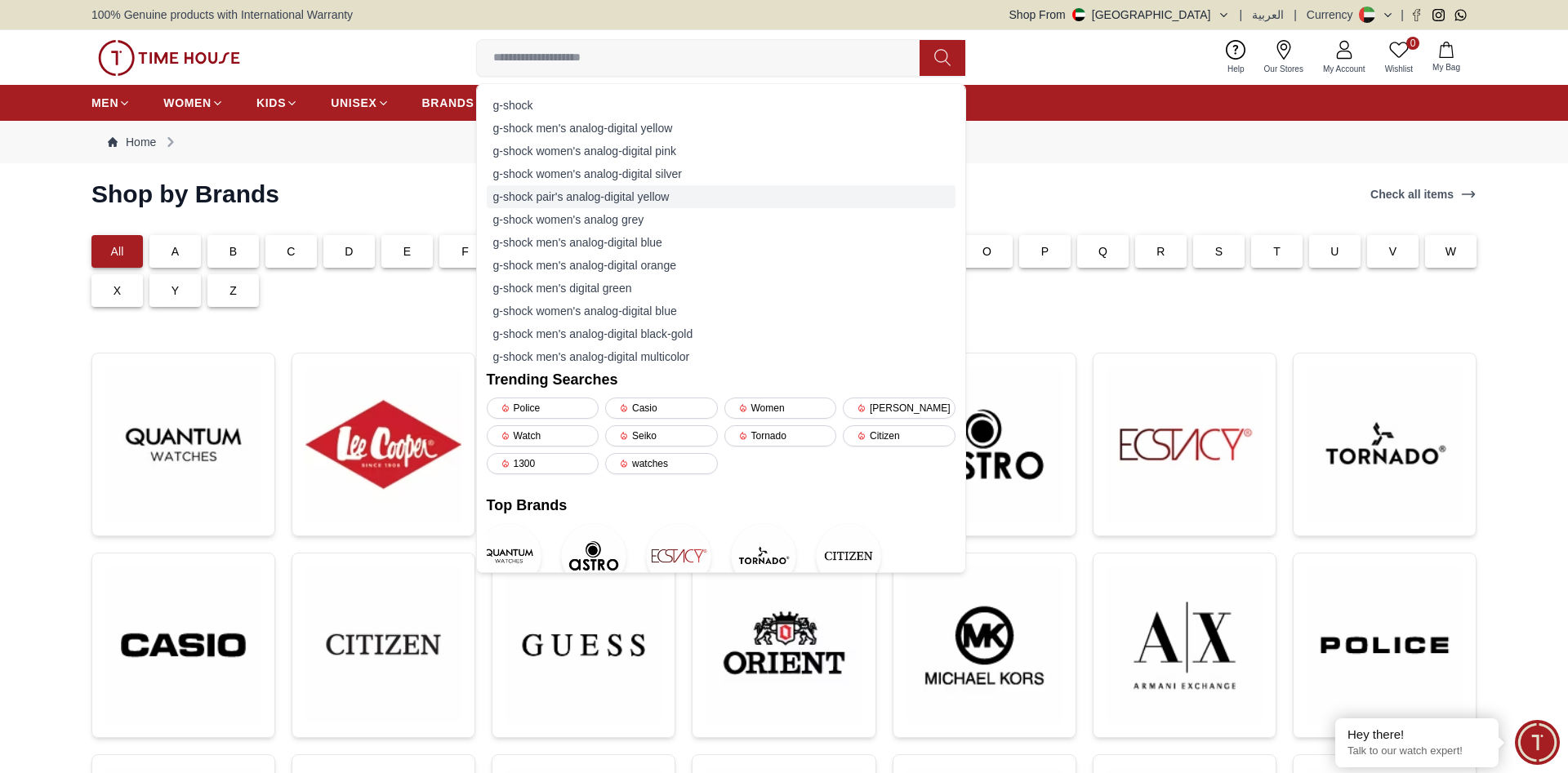
click at [667, 194] on div "g-shock pair's analog-digital yellow" at bounding box center [721, 196] width 469 height 23
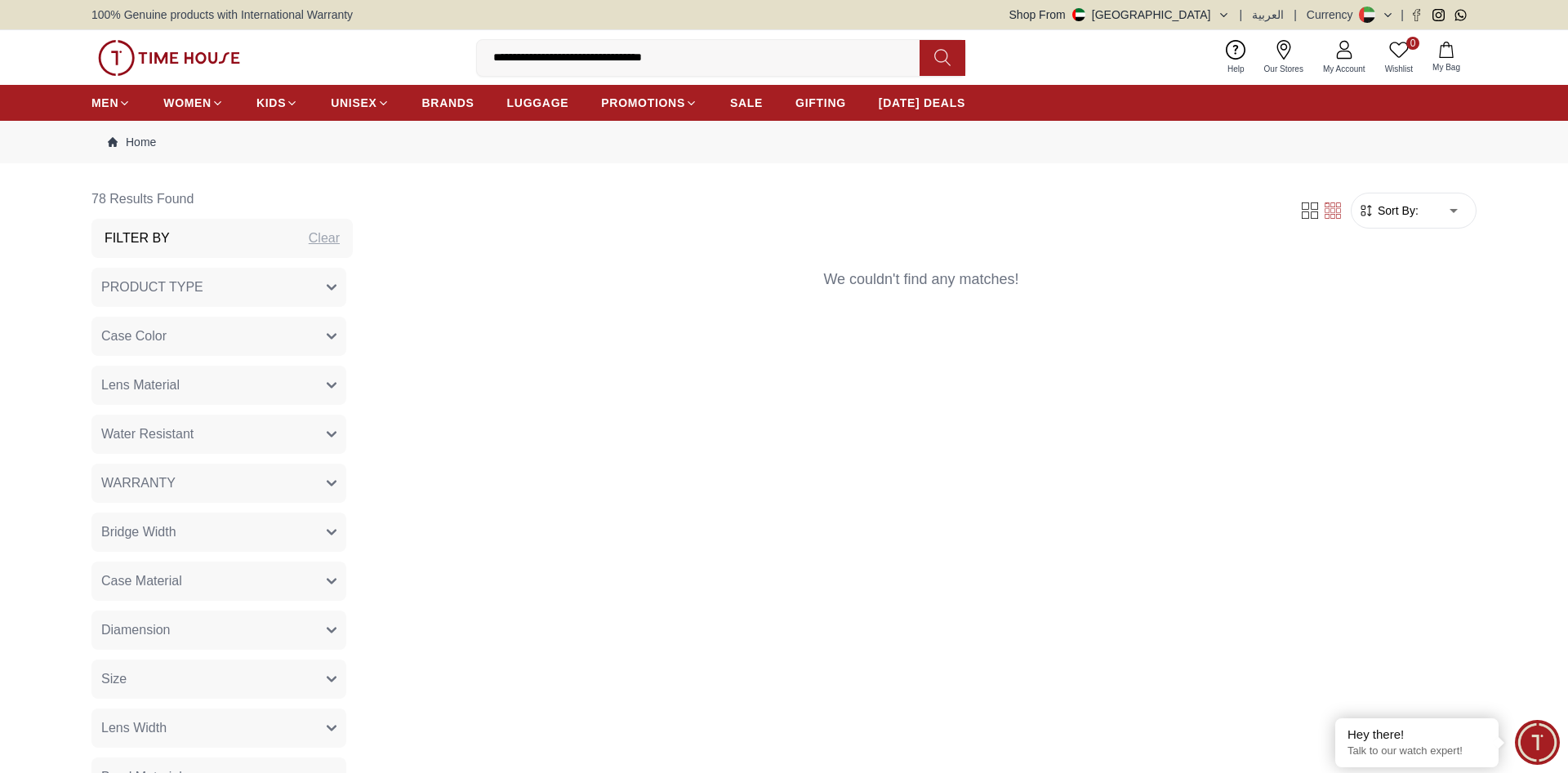
drag, startPoint x: 725, startPoint y: 52, endPoint x: 177, endPoint y: 25, distance: 548.7
click at [477, 41] on input "**********" at bounding box center [704, 57] width 456 height 32
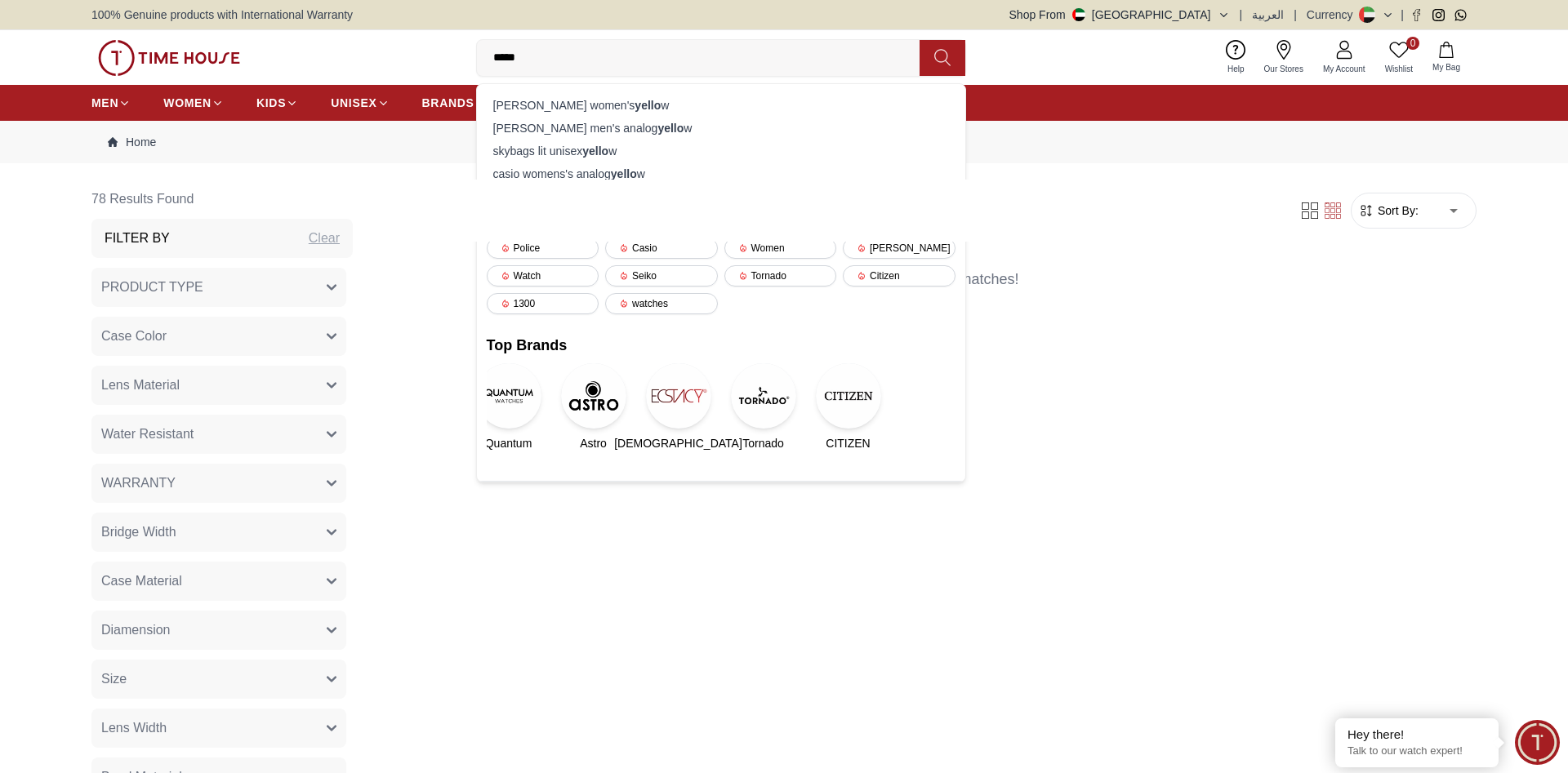
type input "******"
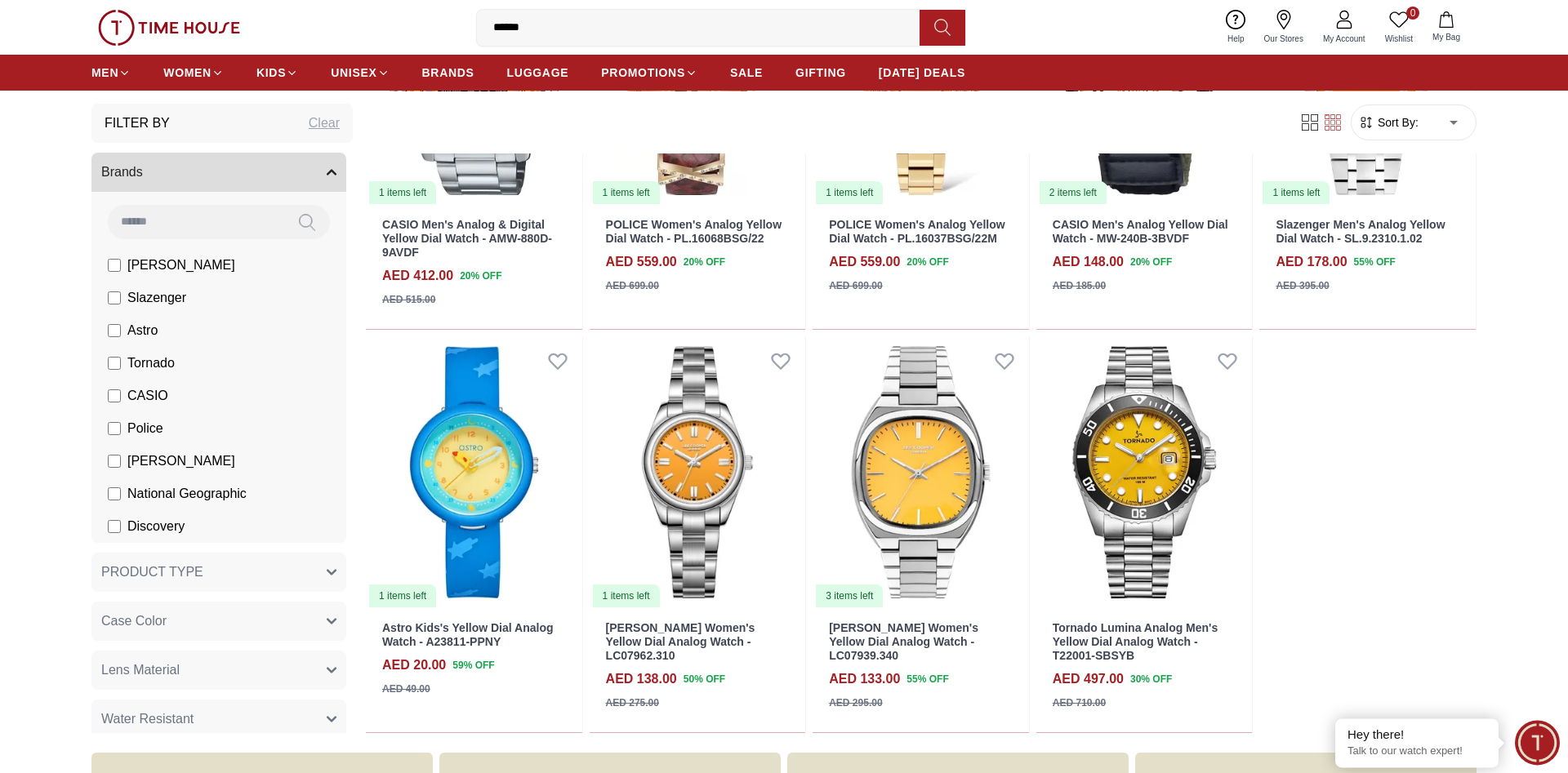
scroll to position [583, 0]
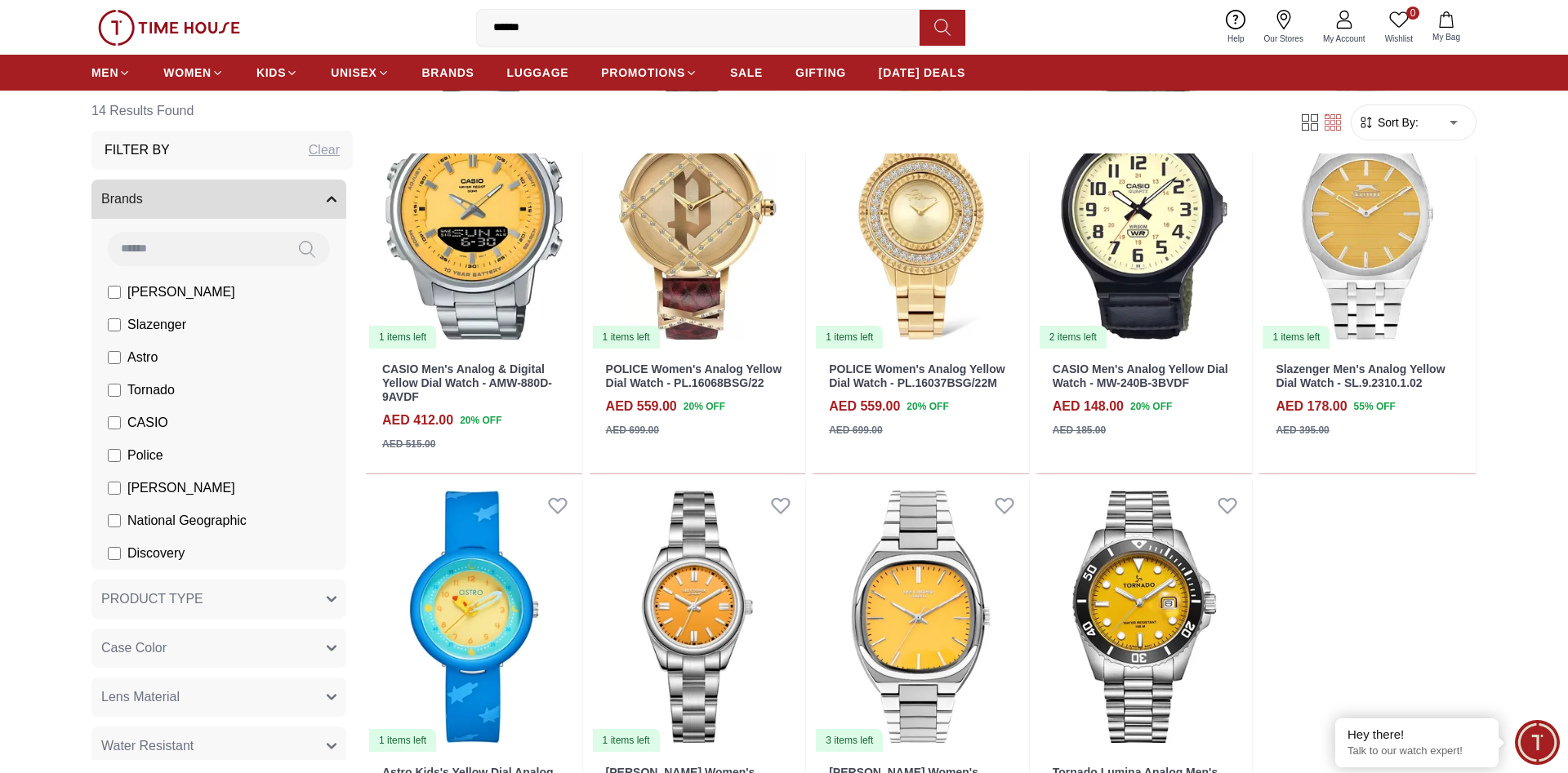
click at [1392, 28] on icon at bounding box center [1399, 19] width 19 height 19
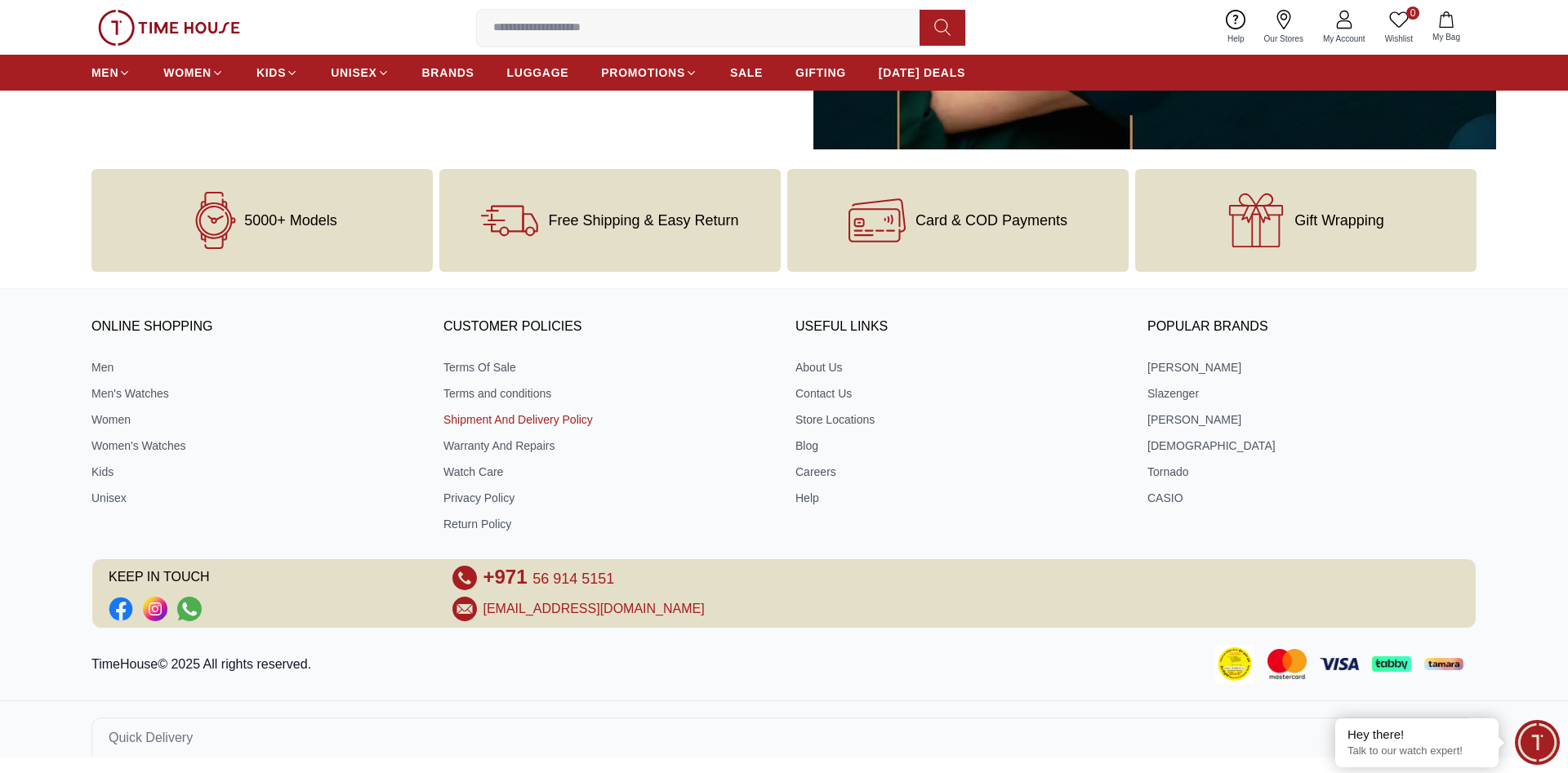
scroll to position [501, 0]
